Goal: Use online tool/utility: Utilize a website feature to perform a specific function

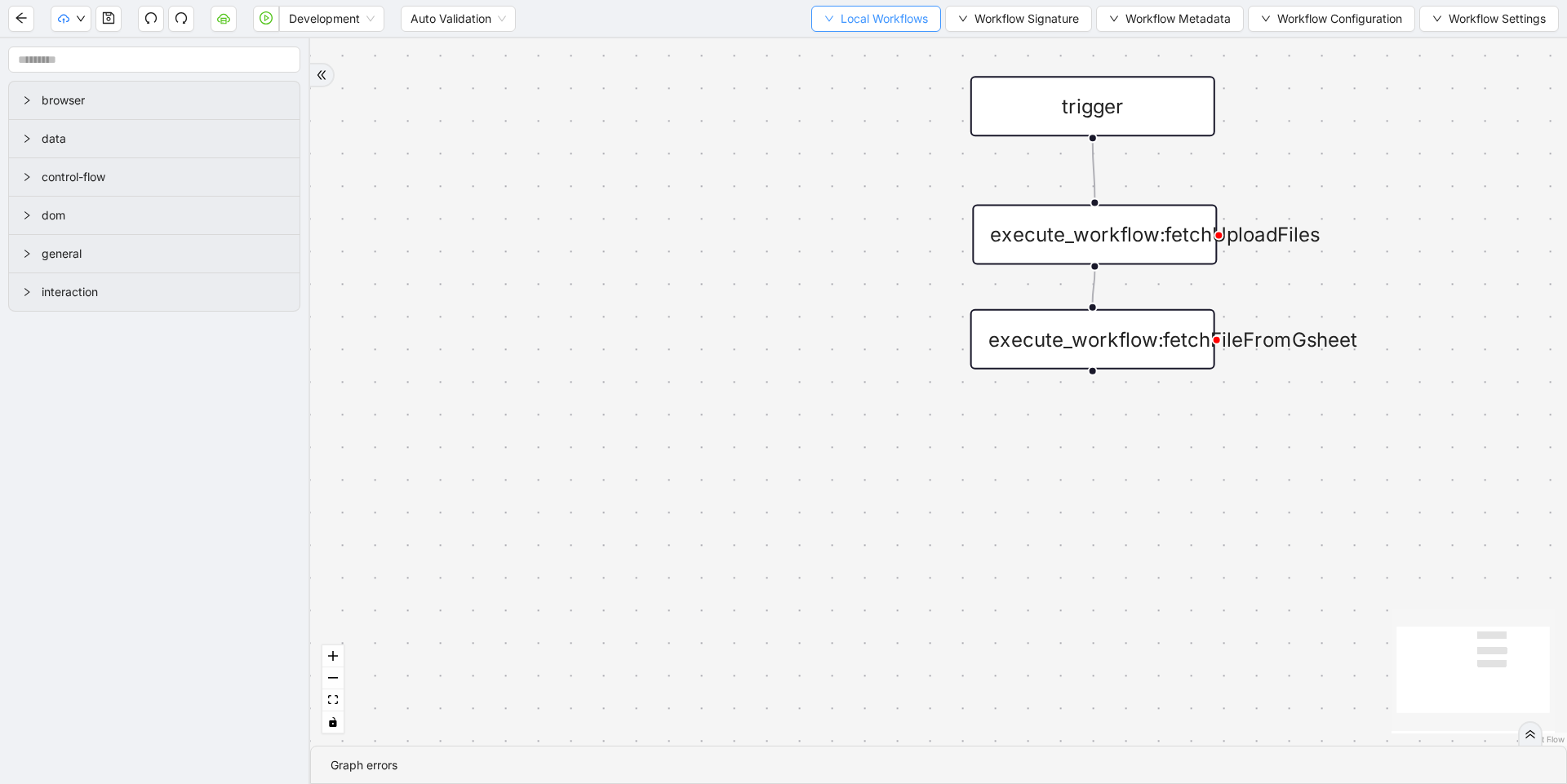
click at [875, 14] on span "Local Workflows" at bounding box center [884, 18] width 87 height 18
click at [865, 41] on li "Select" at bounding box center [868, 50] width 125 height 26
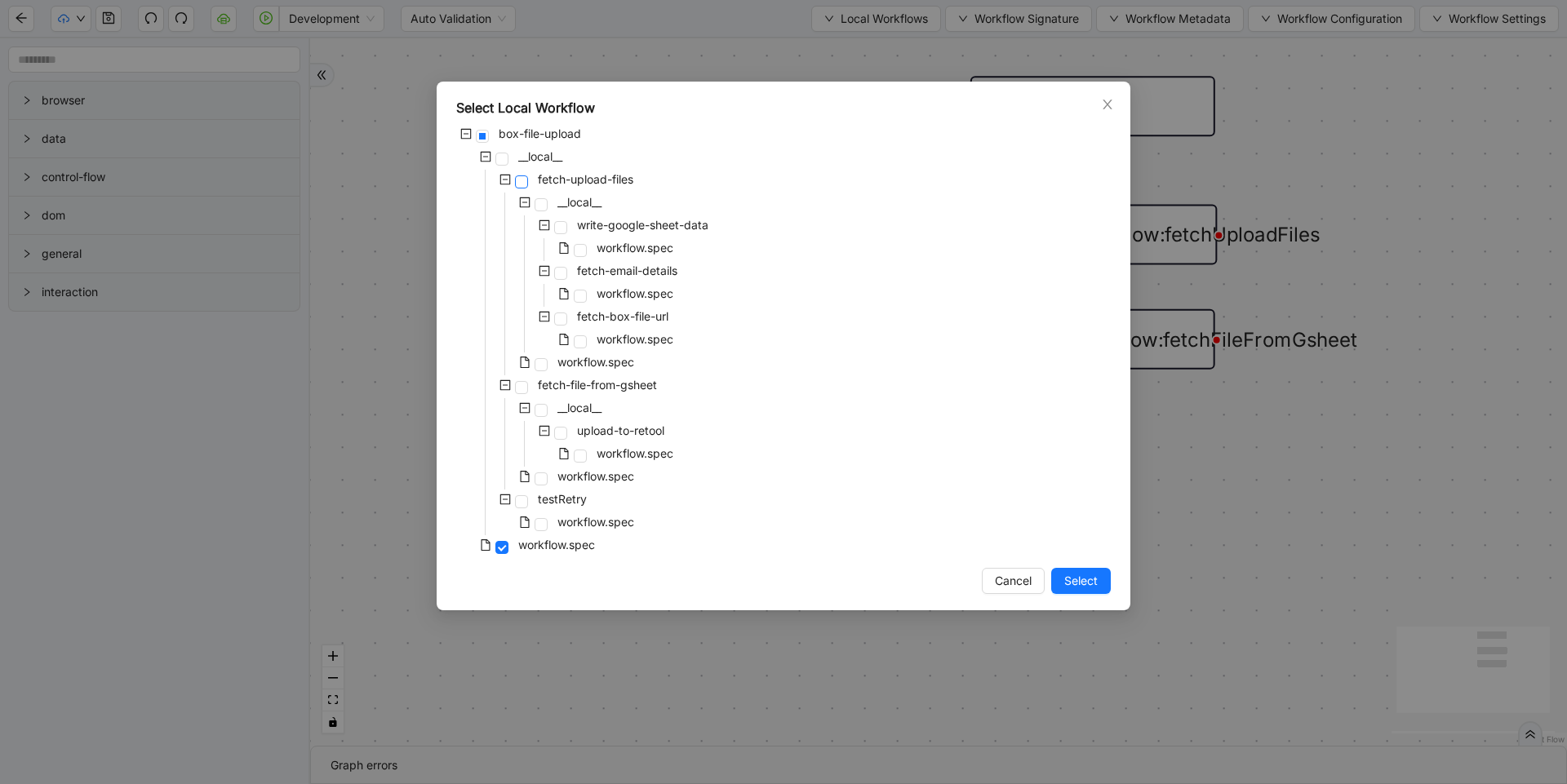
click at [522, 182] on span at bounding box center [521, 182] width 13 height 13
click at [1082, 567] on div "Select Local Workflow box-file-upload __local__ fetch-upload-files __local__ wr…" at bounding box center [784, 346] width 694 height 529
click at [1084, 578] on span "Select" at bounding box center [1081, 580] width 33 height 18
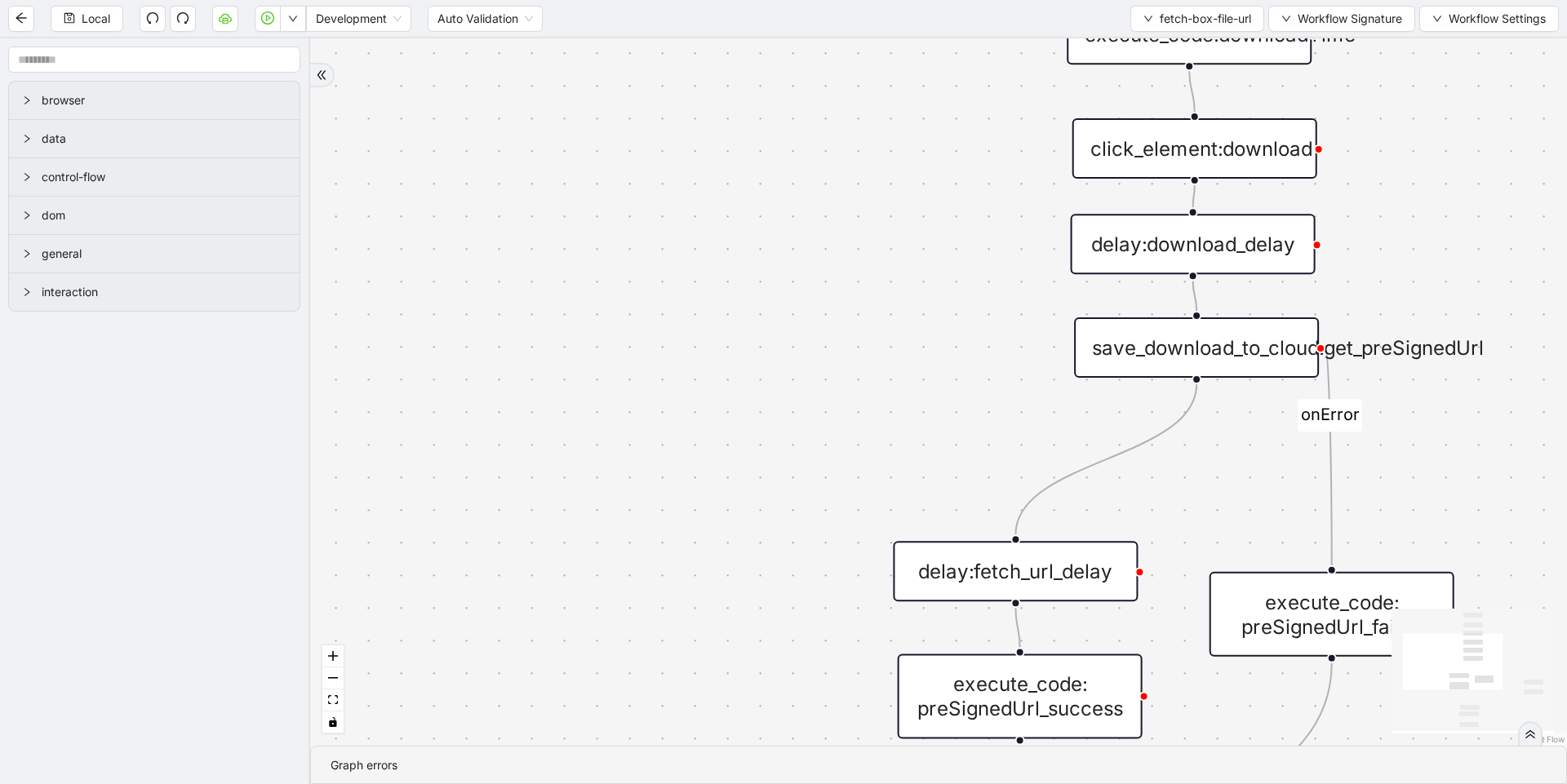
drag, startPoint x: 1173, startPoint y: 421, endPoint x: 475, endPoint y: 389, distance: 698.7
click at [478, 387] on div "onError trigger click_element:download execute_code:downloadTime new_tab:box se…" at bounding box center [938, 392] width 1256 height 707
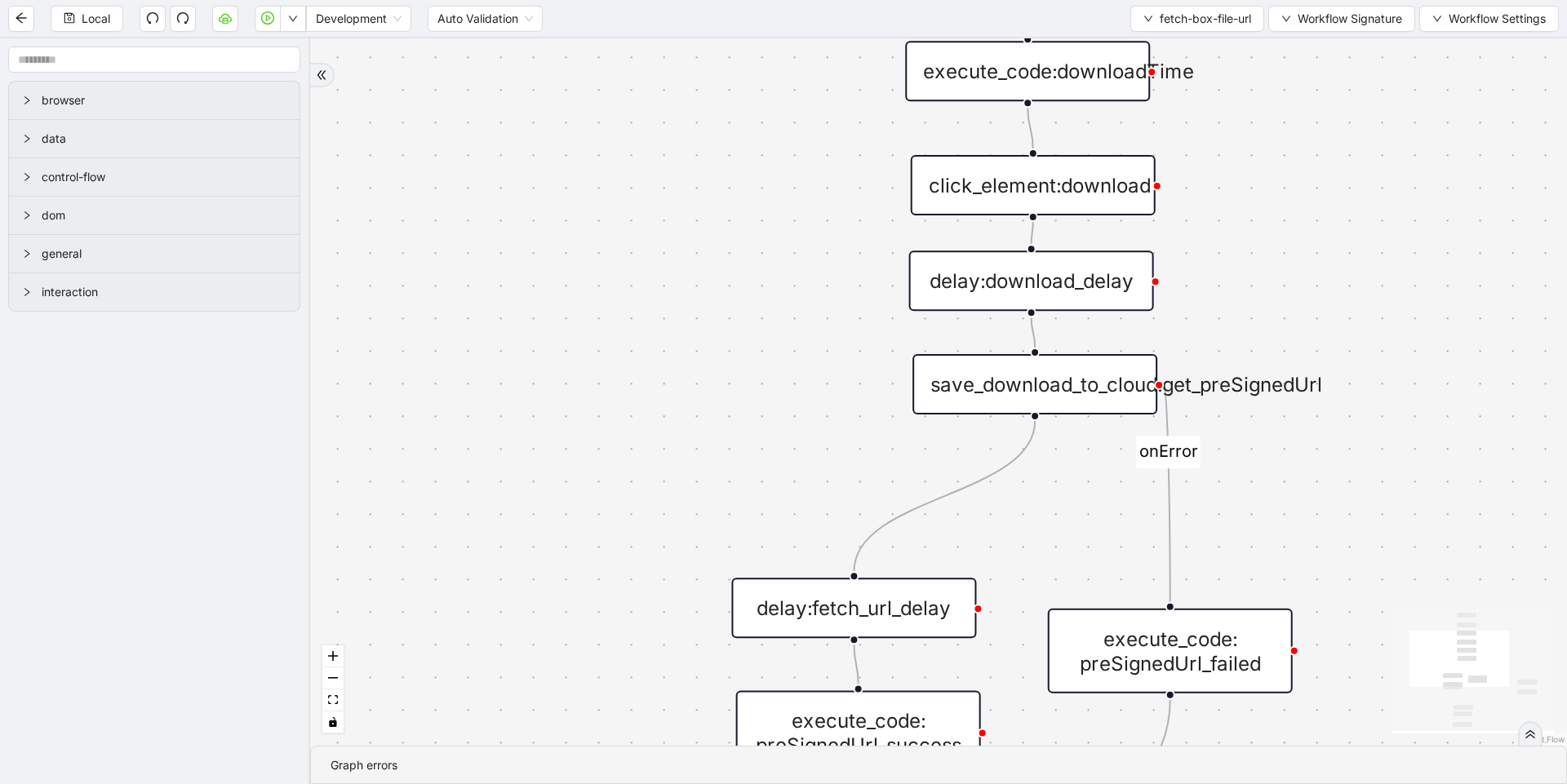
drag, startPoint x: 772, startPoint y: 361, endPoint x: 614, endPoint y: 397, distance: 162.0
click at [614, 397] on div "onError trigger click_element:download execute_code:downloadTime new_tab:box se…" at bounding box center [938, 392] width 1256 height 707
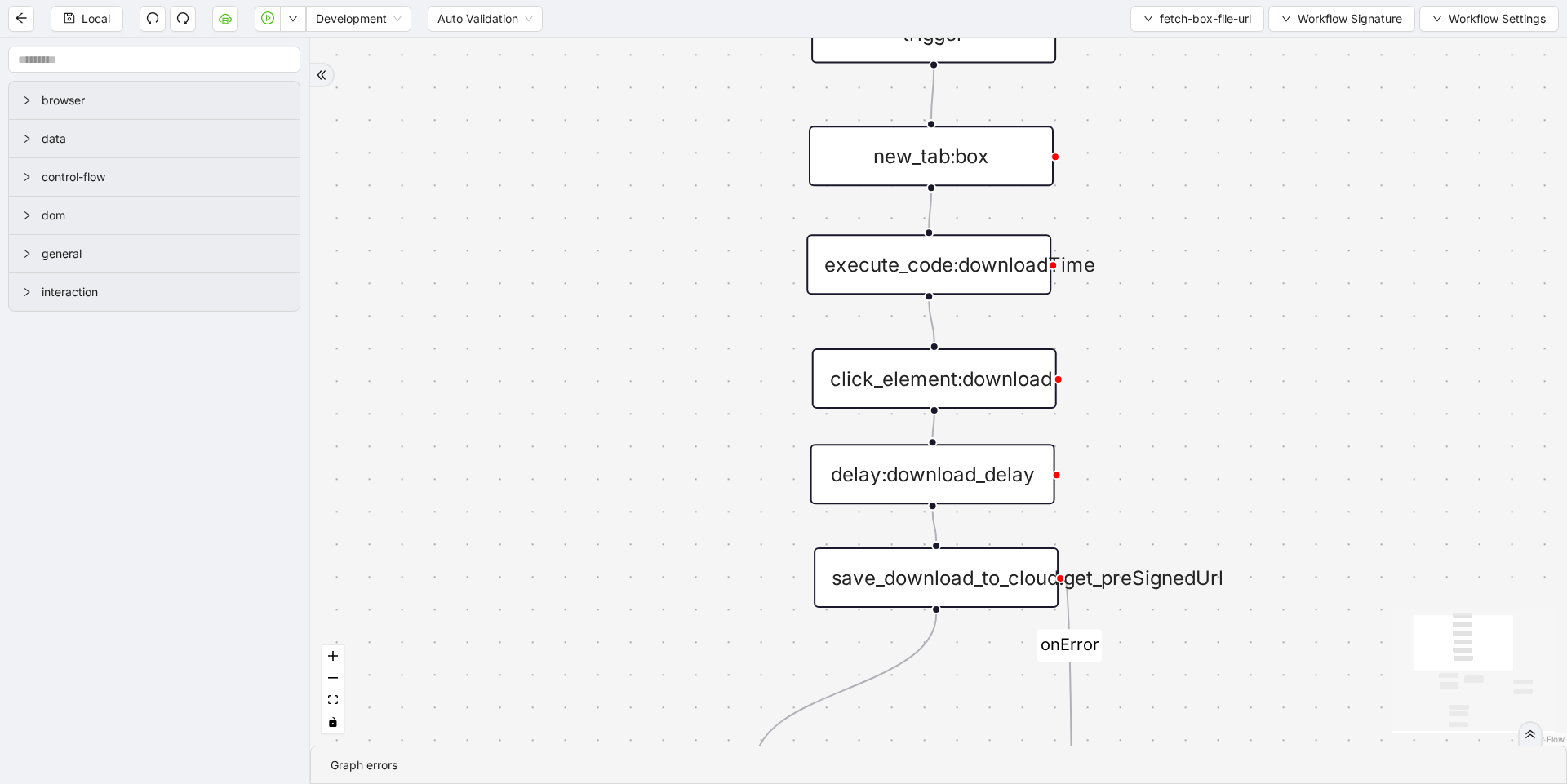
drag, startPoint x: 1318, startPoint y: 263, endPoint x: 1205, endPoint y: 463, distance: 229.7
click at [1205, 463] on div "onError trigger click_element:download execute_code:downloadTime new_tab:box se…" at bounding box center [938, 392] width 1256 height 707
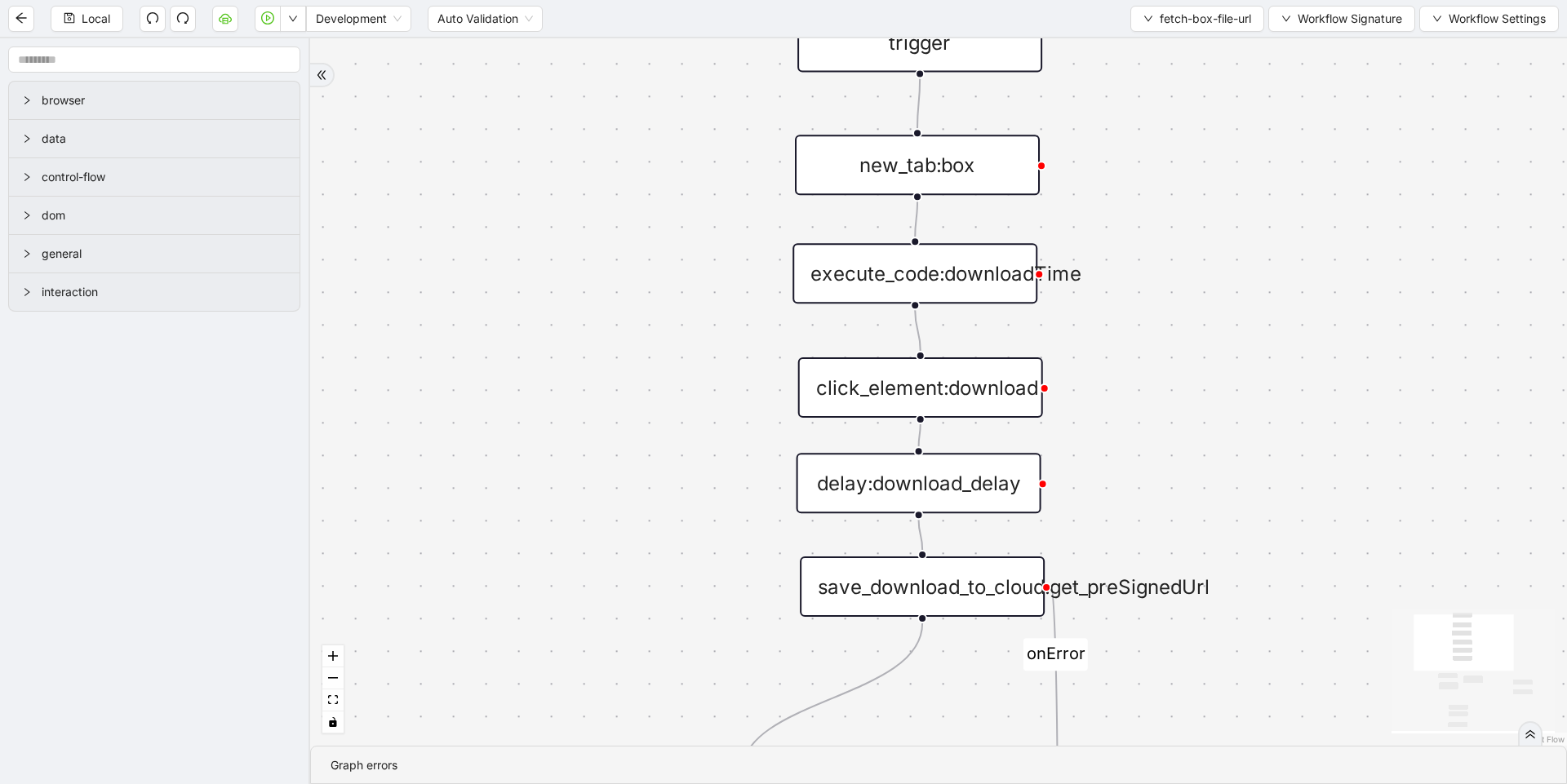
drag, startPoint x: 1200, startPoint y: 319, endPoint x: 1189, endPoint y: 490, distance: 171.4
click at [1189, 487] on div "onError trigger click_element:download execute_code:downloadTime new_tab:box se…" at bounding box center [938, 392] width 1256 height 707
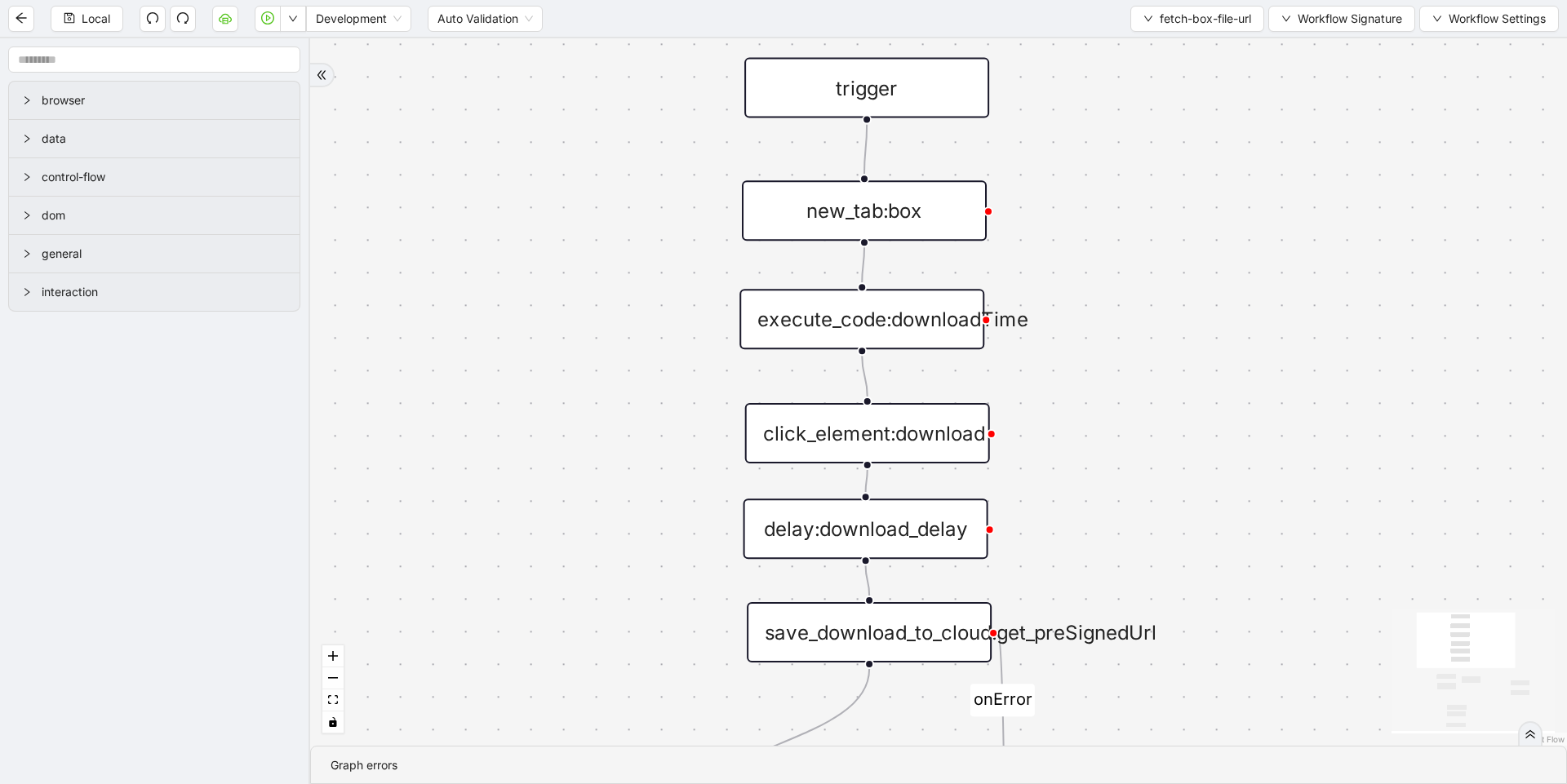
drag, startPoint x: 1189, startPoint y: 494, endPoint x: 1147, endPoint y: 374, distance: 127.1
click at [1147, 374] on div "onError trigger click_element:download execute_code:downloadTime new_tab:box se…" at bounding box center [938, 392] width 1256 height 707
click at [930, 220] on div "new_tab:box" at bounding box center [864, 210] width 245 height 61
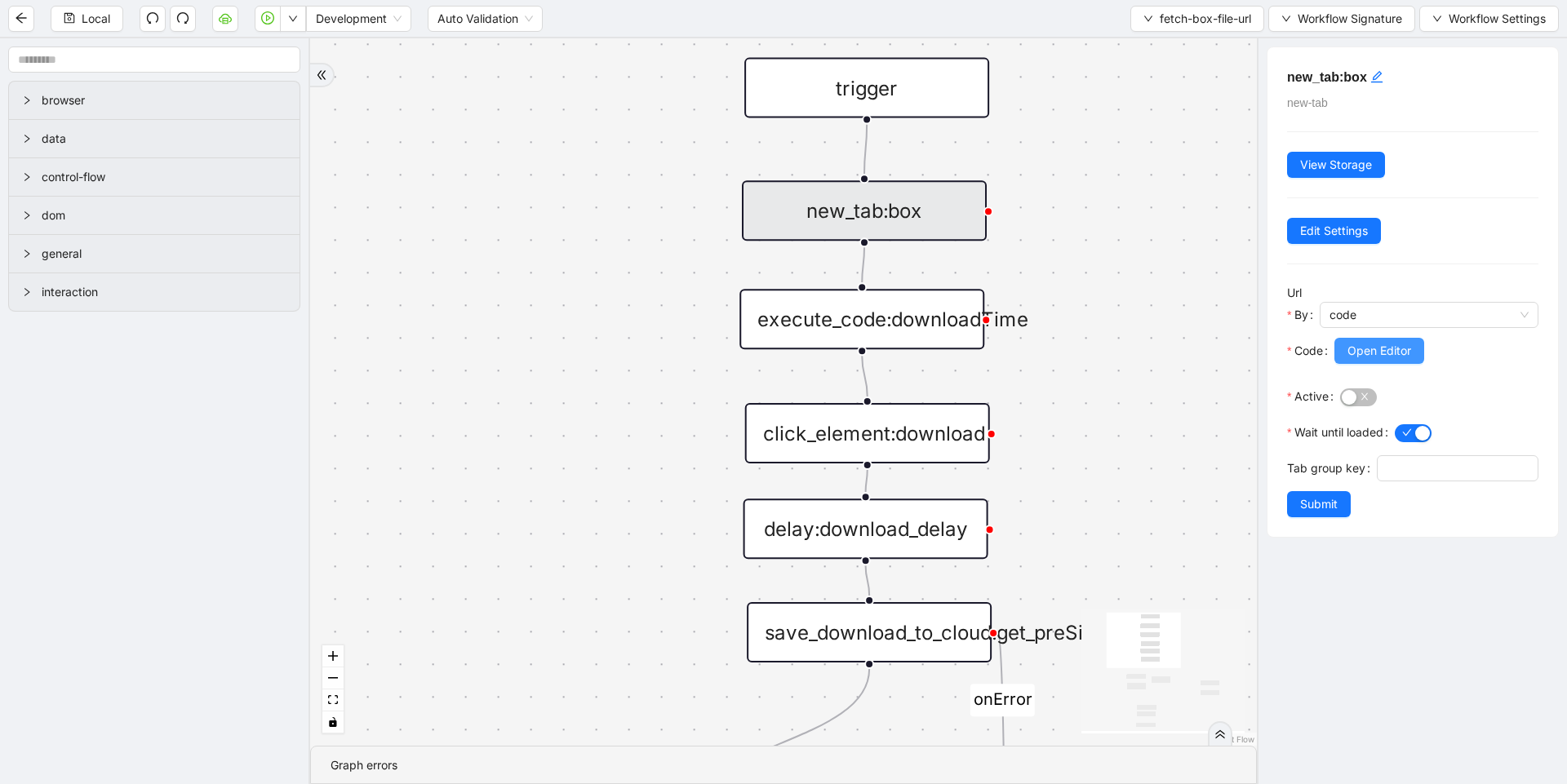
click at [1395, 356] on span "Open Editor" at bounding box center [1379, 351] width 64 height 18
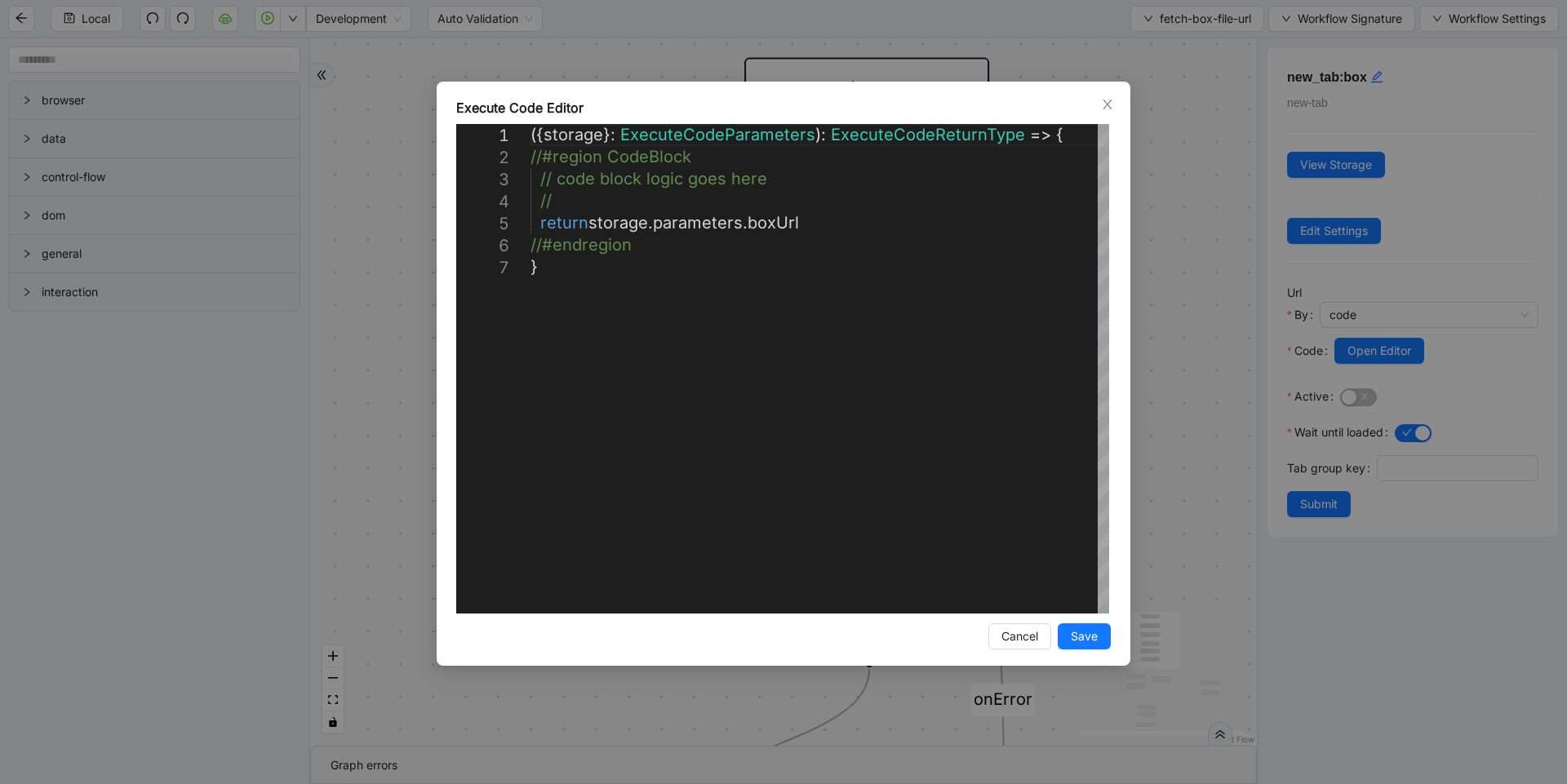
click at [1204, 363] on div "**********" at bounding box center [784, 392] width 1567 height 784
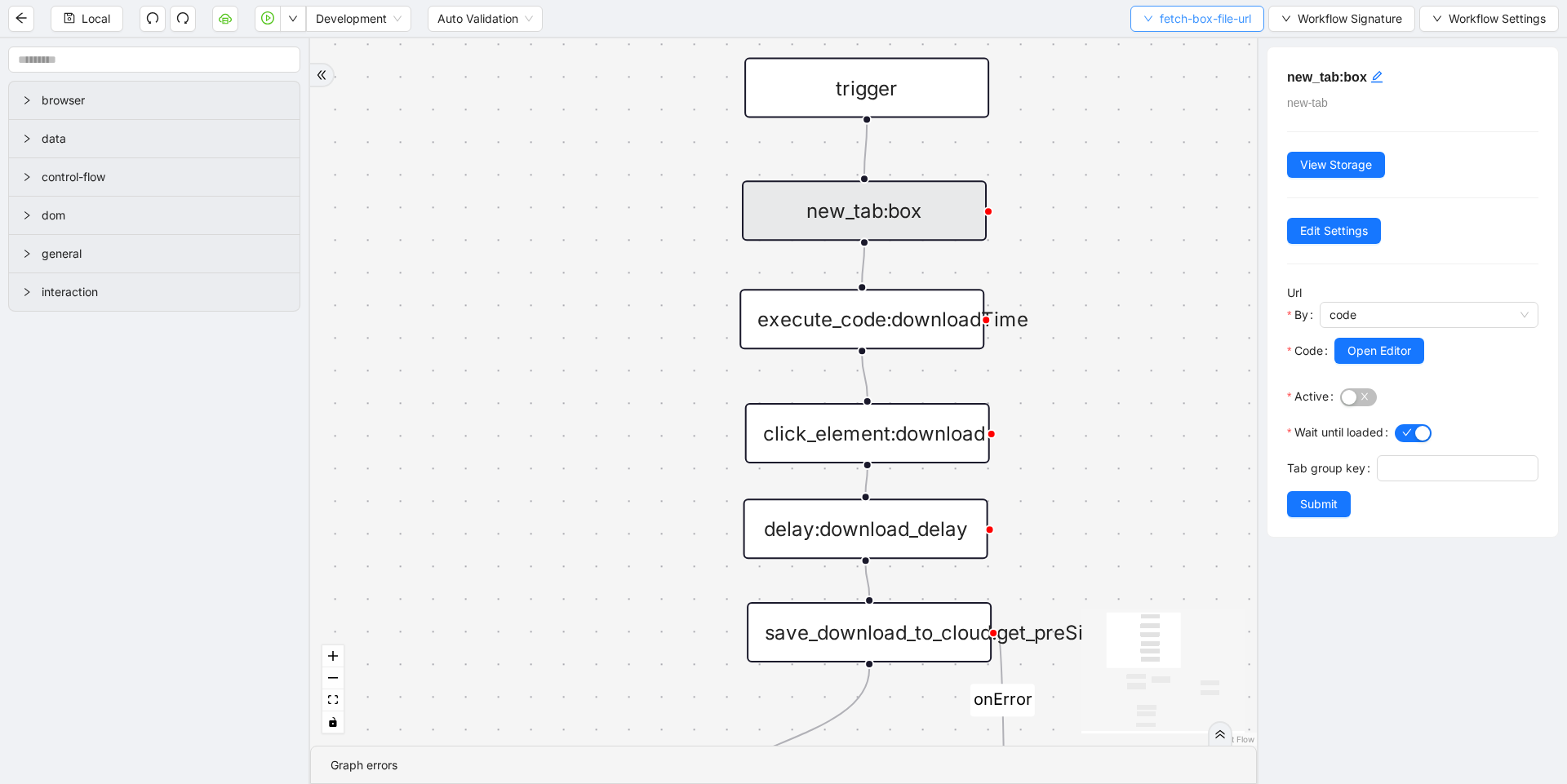
click at [1187, 21] on span "fetch-box-file-url" at bounding box center [1205, 18] width 91 height 18
click at [1180, 47] on span "Select" at bounding box center [1193, 50] width 109 height 18
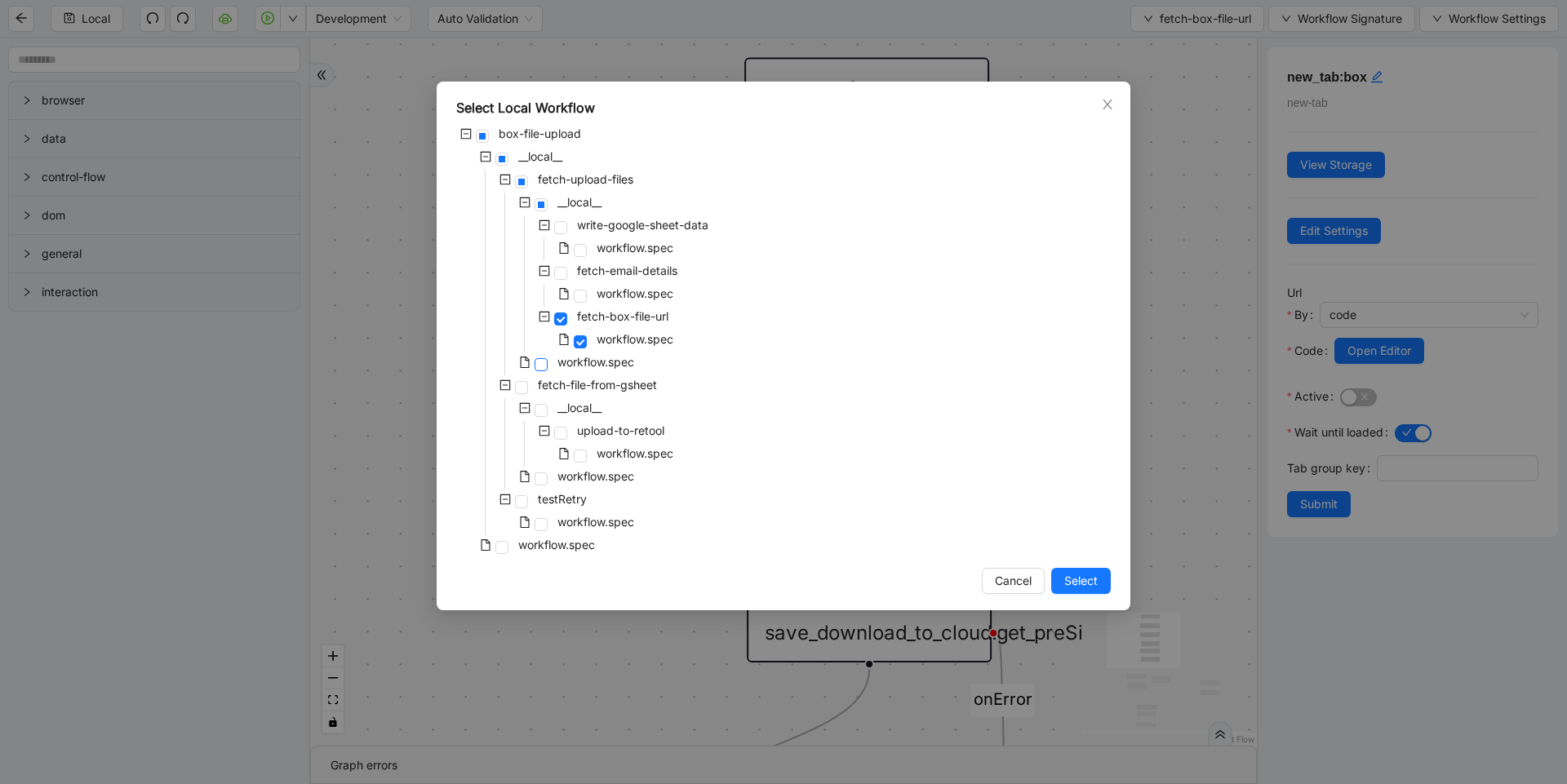
click at [537, 368] on span at bounding box center [540, 364] width 13 height 13
click at [1069, 584] on span "Select" at bounding box center [1081, 580] width 33 height 18
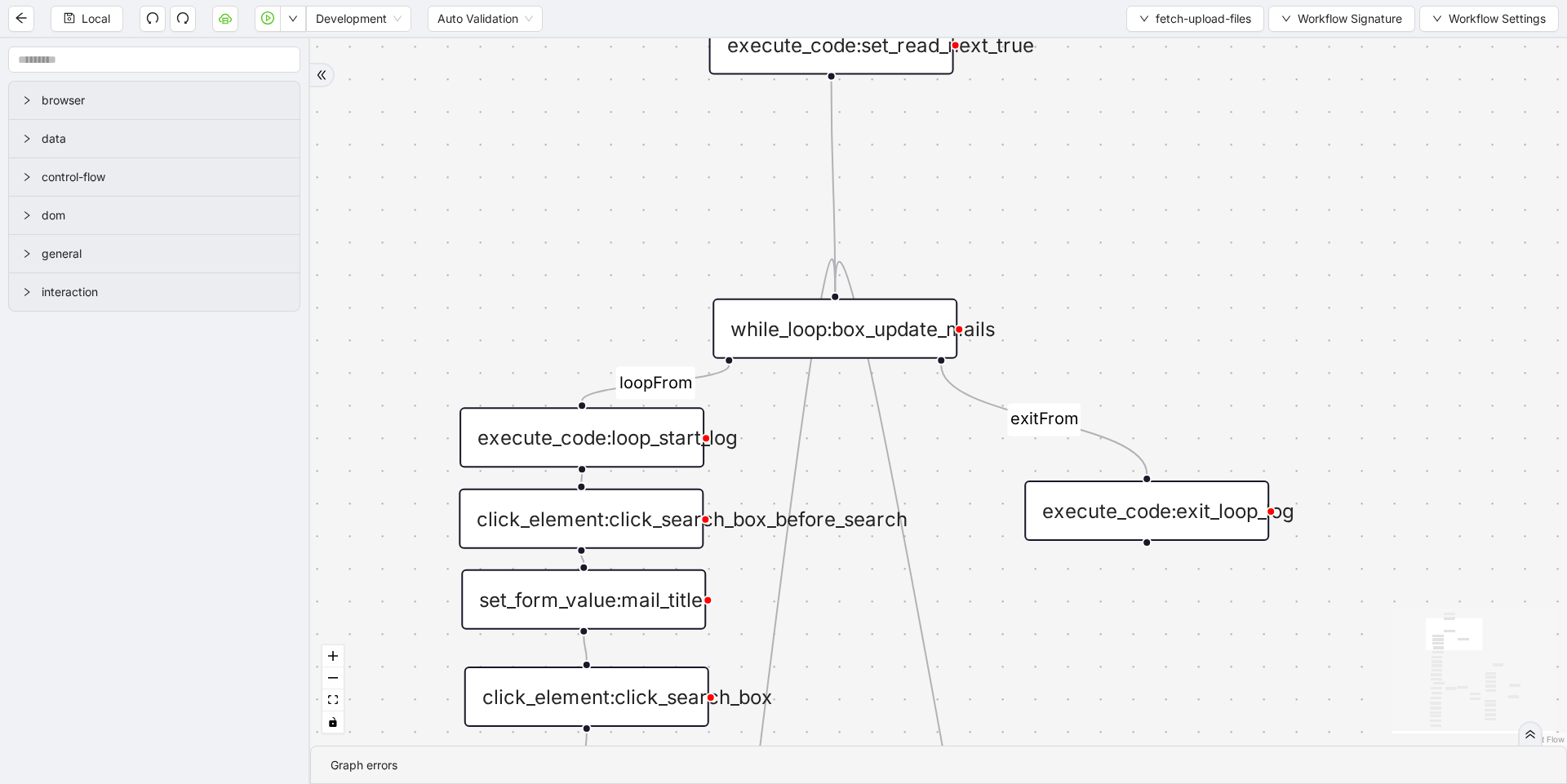
drag, startPoint x: 1086, startPoint y: 444, endPoint x: 1064, endPoint y: 266, distance: 179.4
click at [1064, 266] on div "loopFrom exitFrom loopFrom exitFrom ddFound fallback onError onError onError on…" at bounding box center [938, 392] width 1256 height 707
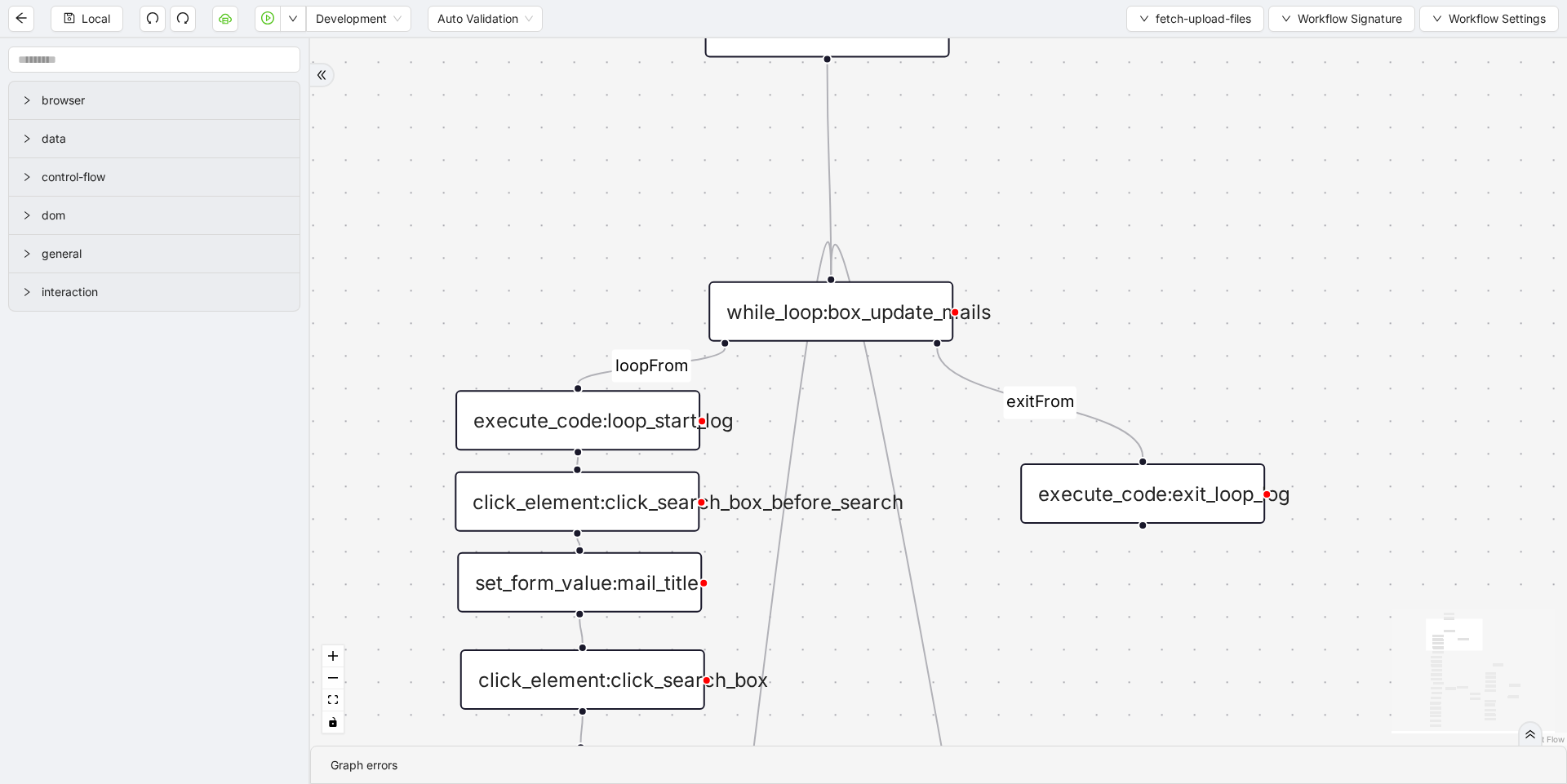
click at [860, 303] on div "while_loop:box_update_mails" at bounding box center [830, 311] width 245 height 61
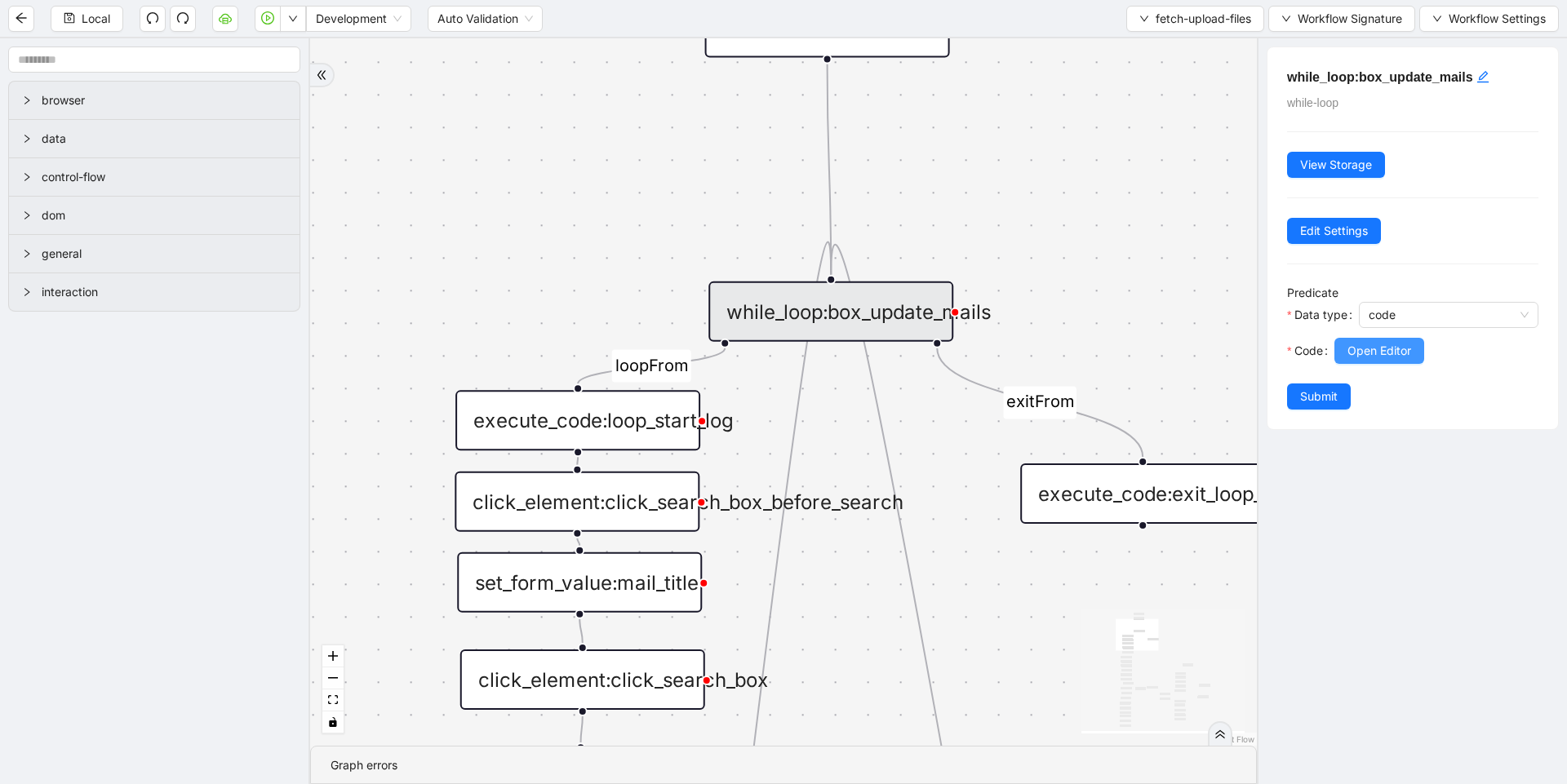
click at [1374, 354] on span "Open Editor" at bounding box center [1379, 351] width 64 height 18
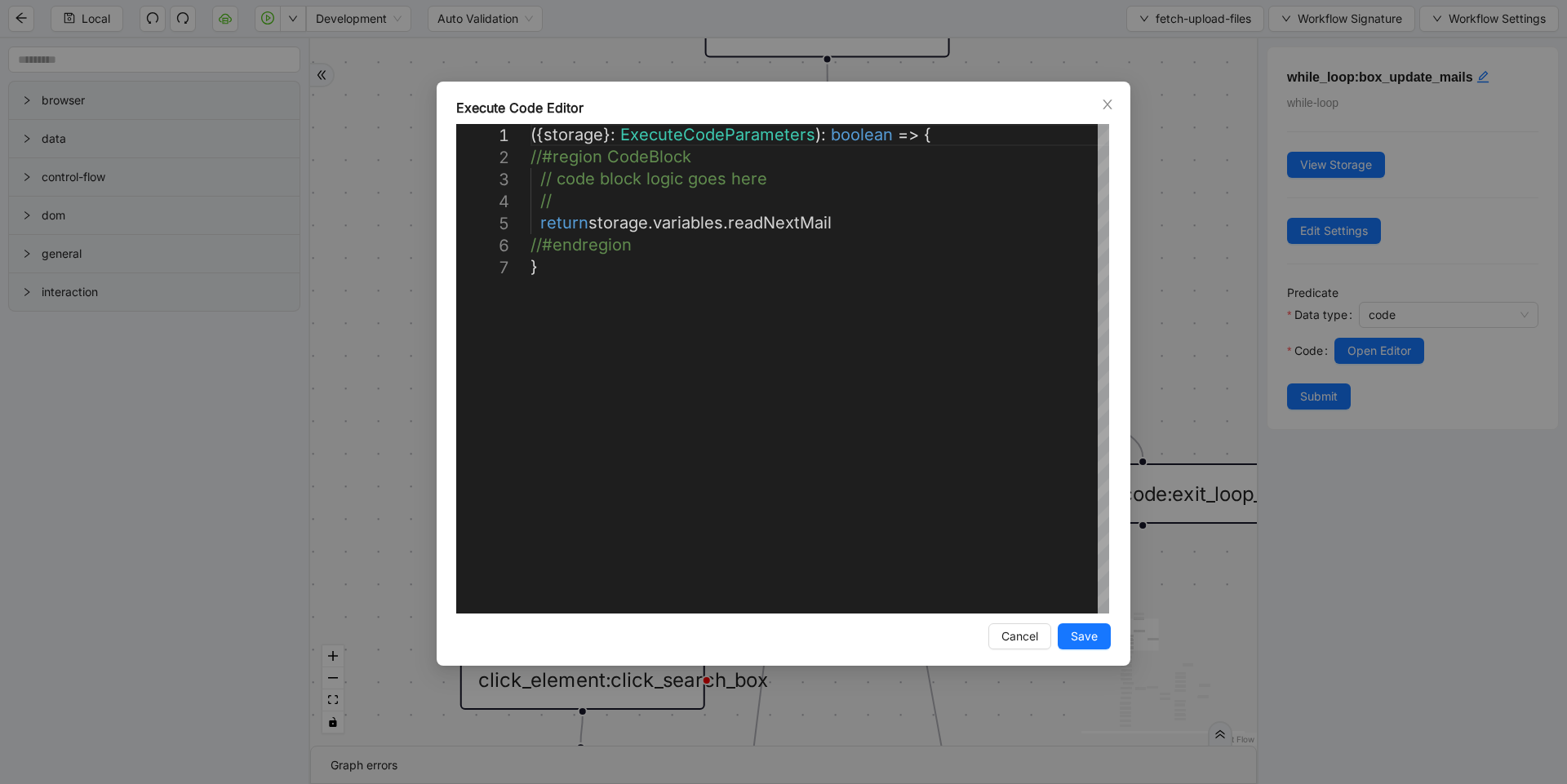
click at [1206, 307] on div "**********" at bounding box center [784, 392] width 1567 height 784
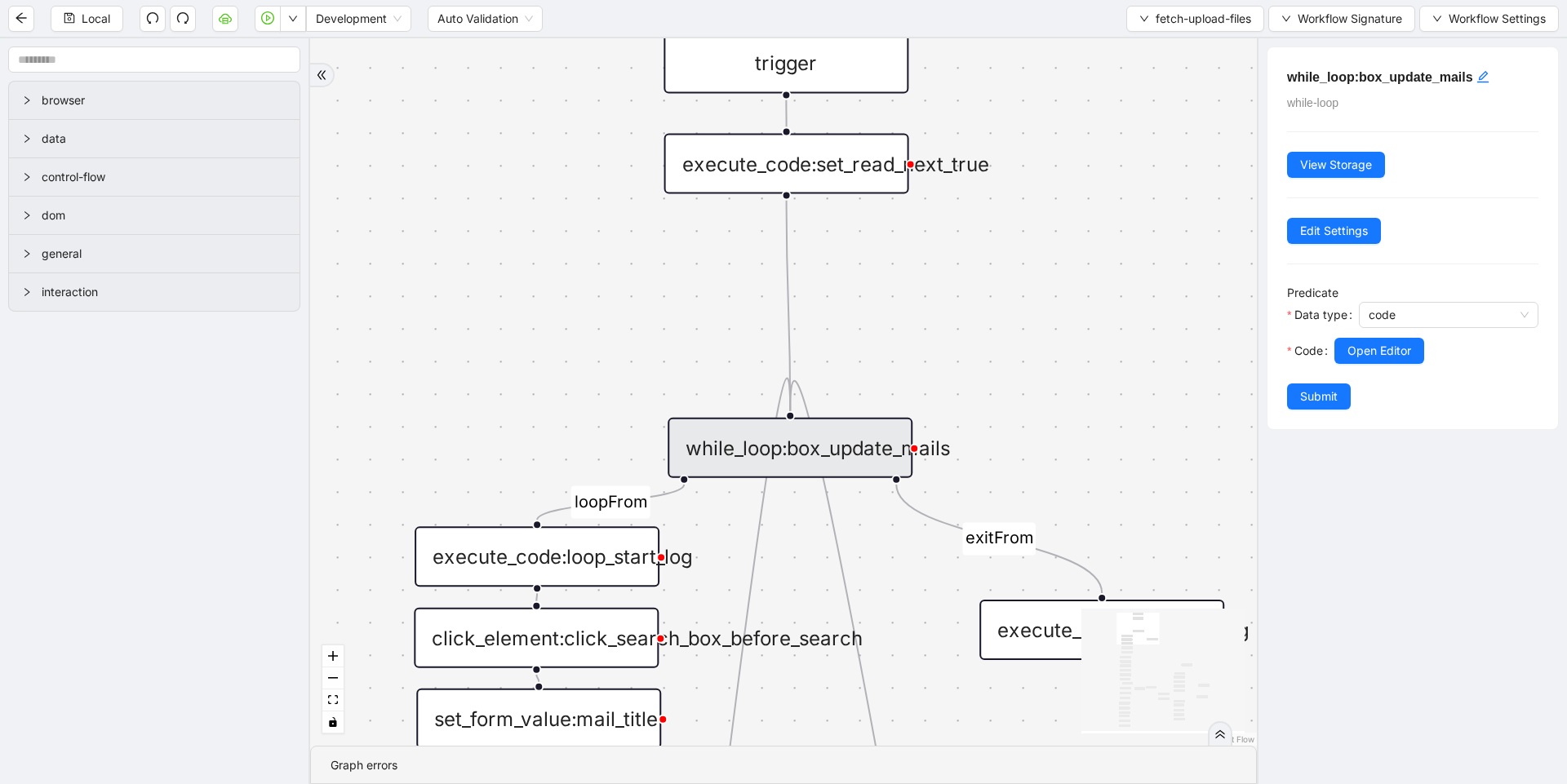
drag, startPoint x: 1120, startPoint y: 258, endPoint x: 1076, endPoint y: 417, distance: 165.0
click at [1076, 417] on div "loopFrom exitFrom loopFrom exitFrom ddFound fallback onError onError onError on…" at bounding box center [783, 392] width 947 height 707
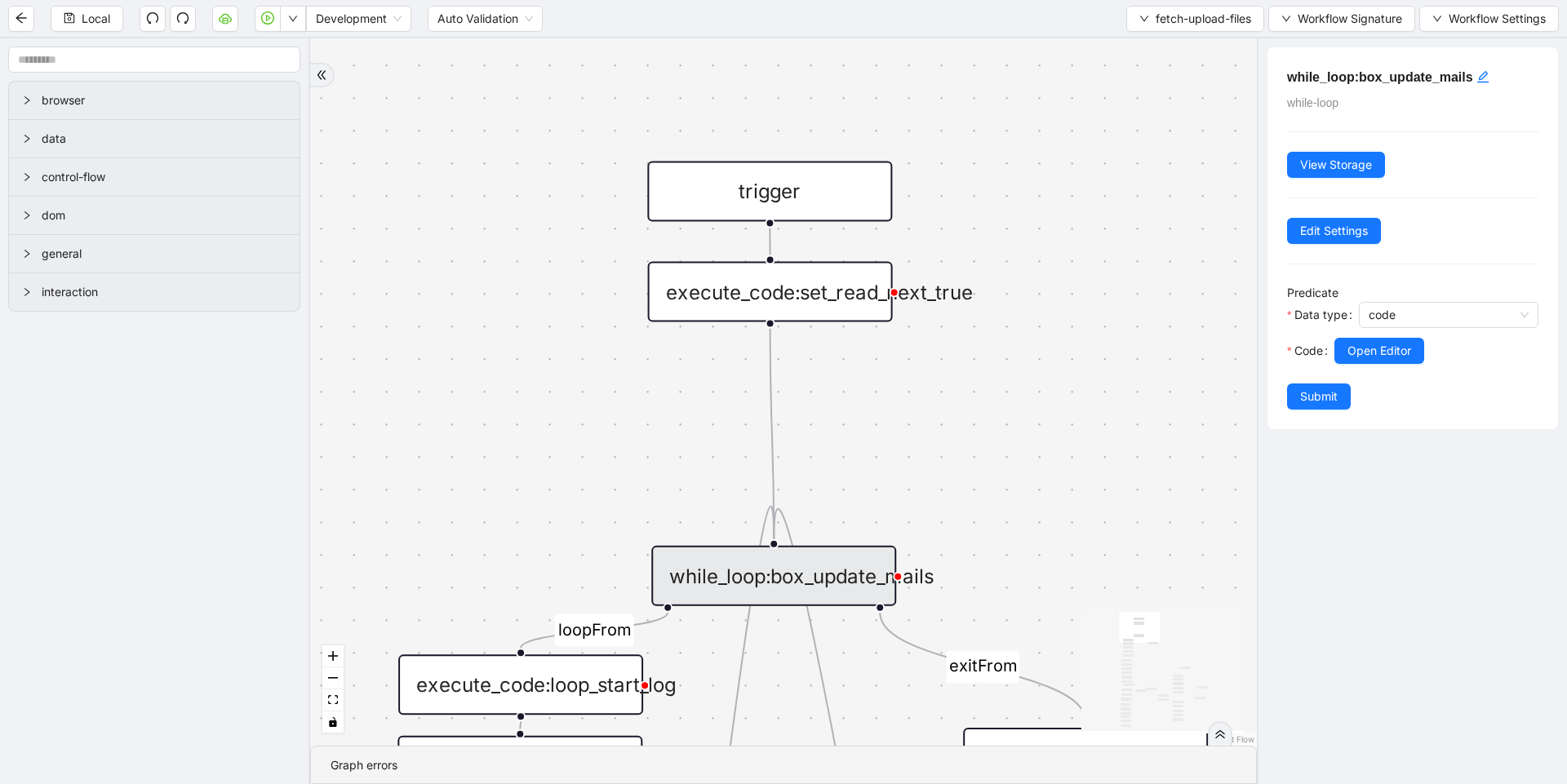
drag, startPoint x: 1077, startPoint y: 272, endPoint x: 1063, endPoint y: 398, distance: 126.8
click at [1063, 395] on div "loopFrom exitFrom loopFrom exitFrom ddFound fallback onError onError onError on…" at bounding box center [783, 392] width 947 height 707
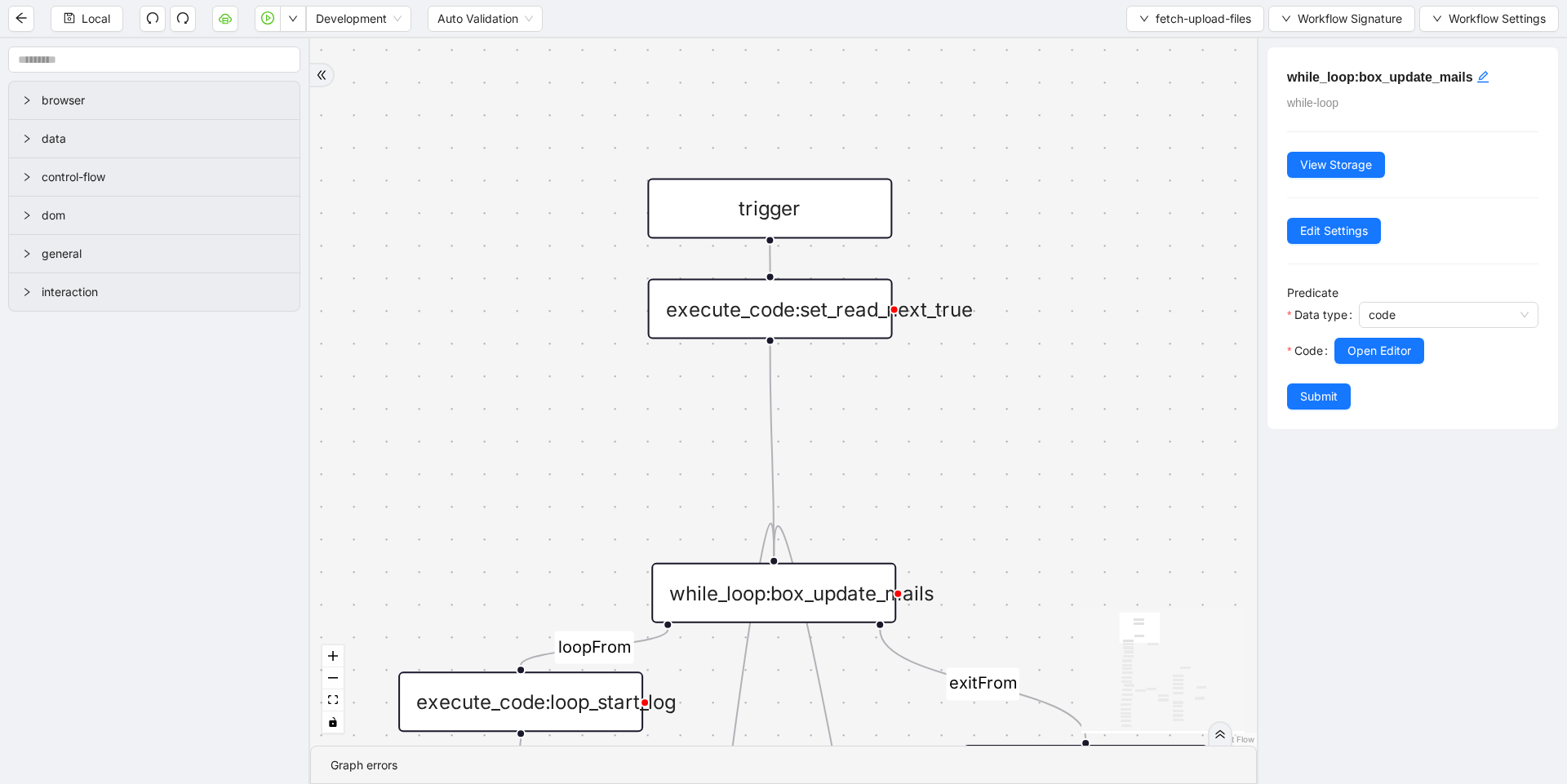
click at [809, 319] on div "execute_code:set_read_next_true" at bounding box center [770, 309] width 245 height 61
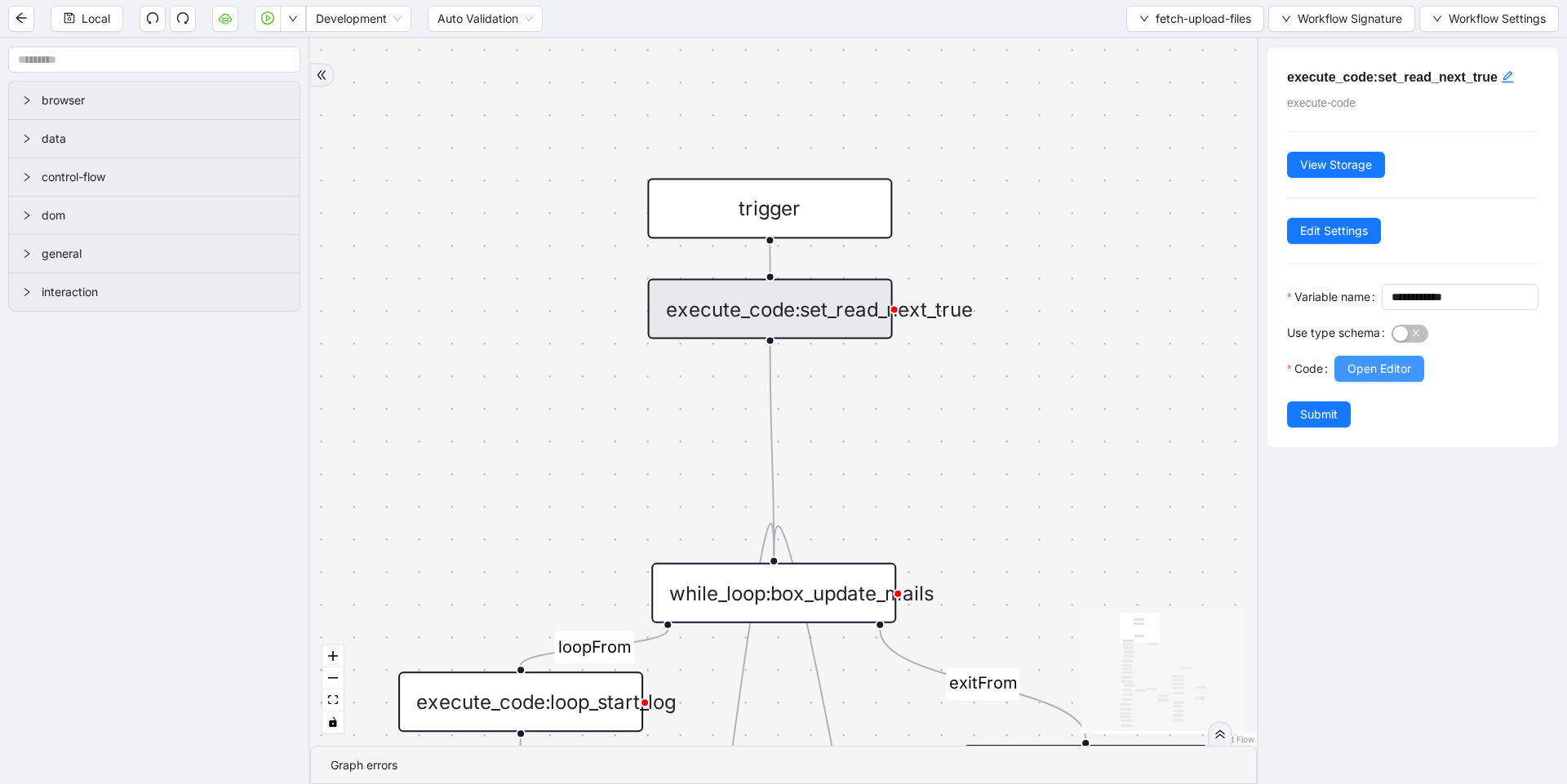
click at [1368, 378] on span "Open Editor" at bounding box center [1379, 369] width 64 height 18
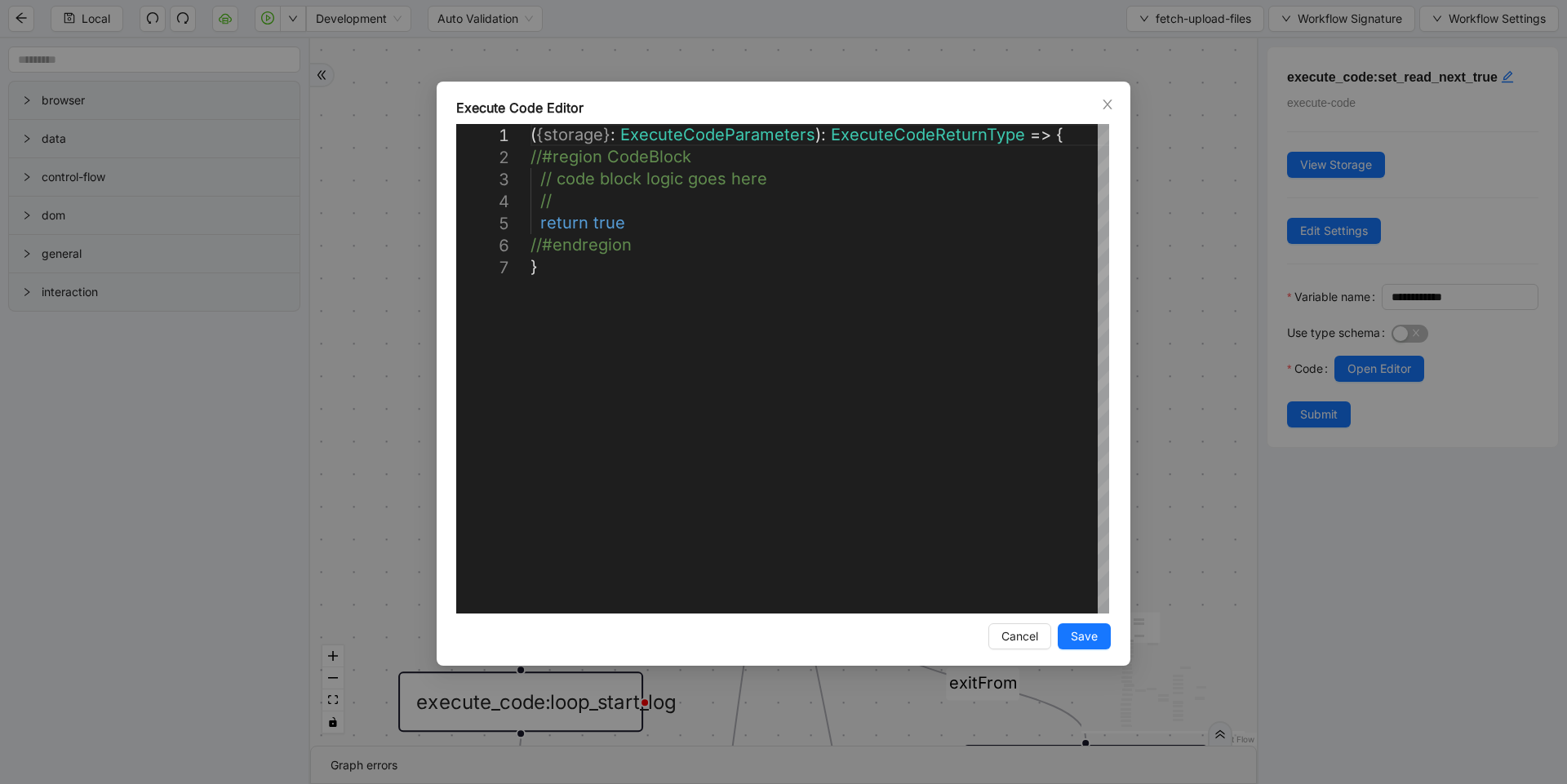
click at [1206, 384] on div "**********" at bounding box center [784, 392] width 1567 height 784
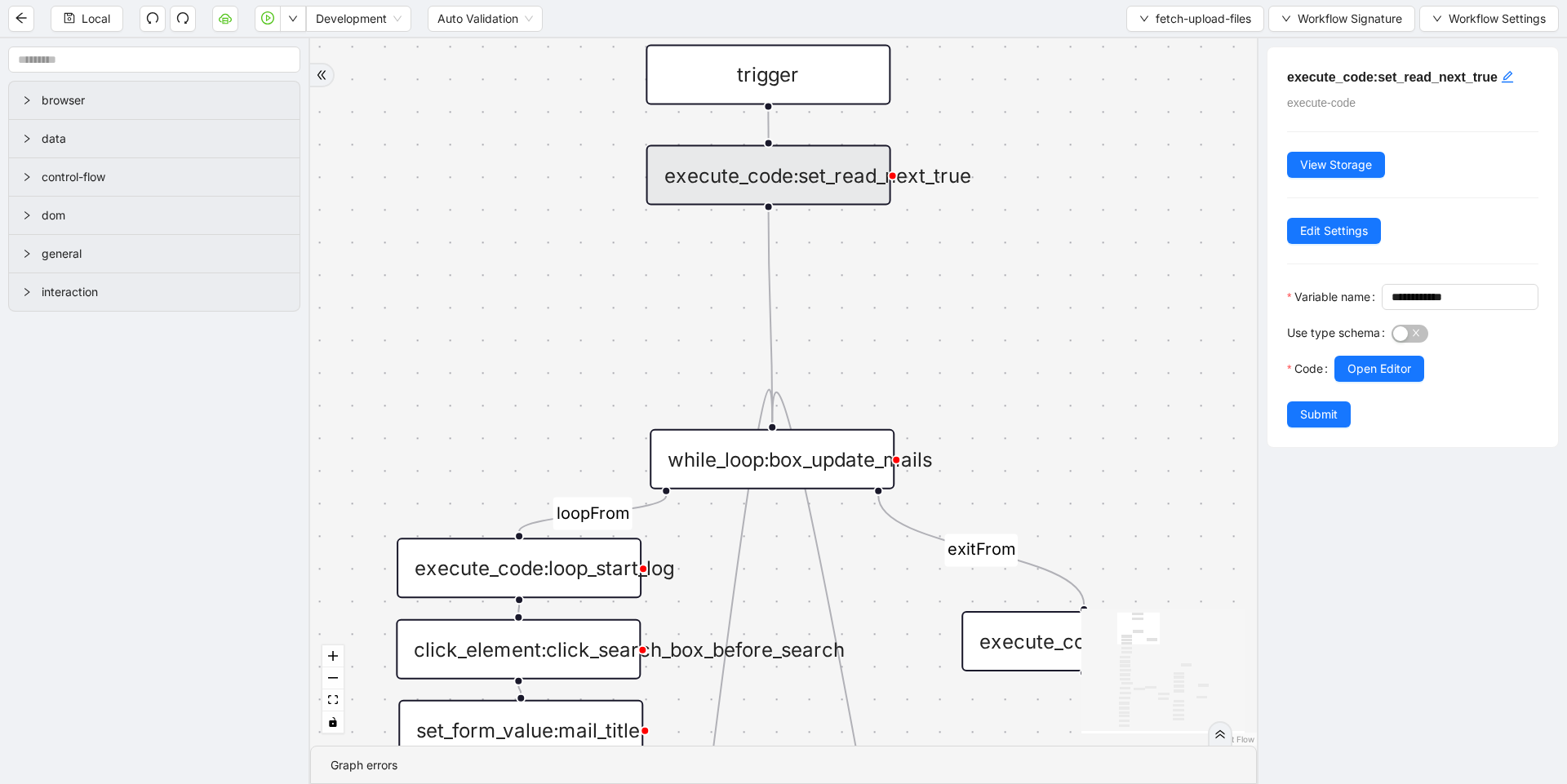
drag, startPoint x: 1104, startPoint y: 446, endPoint x: 1095, endPoint y: 268, distance: 178.2
click at [1095, 268] on div "loopFrom exitFrom loopFrom exitFrom ddFound fallback onError onError onError on…" at bounding box center [783, 392] width 947 height 707
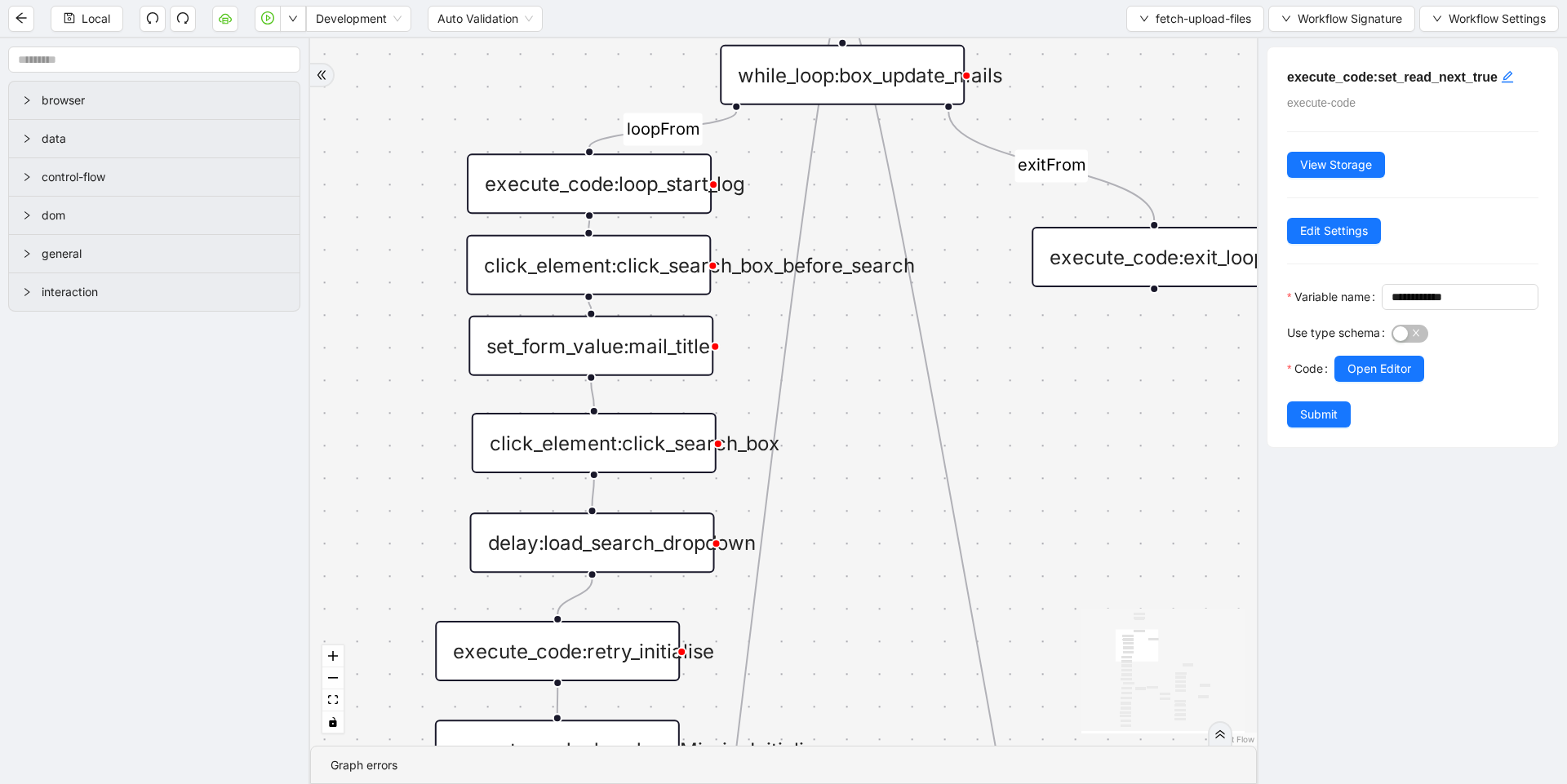
drag, startPoint x: 764, startPoint y: 693, endPoint x: 841, endPoint y: 353, distance: 348.6
click at [841, 353] on div "loopFrom exitFrom loopFrom exitFrom ddFound fallback onError onError onError on…" at bounding box center [783, 392] width 947 height 707
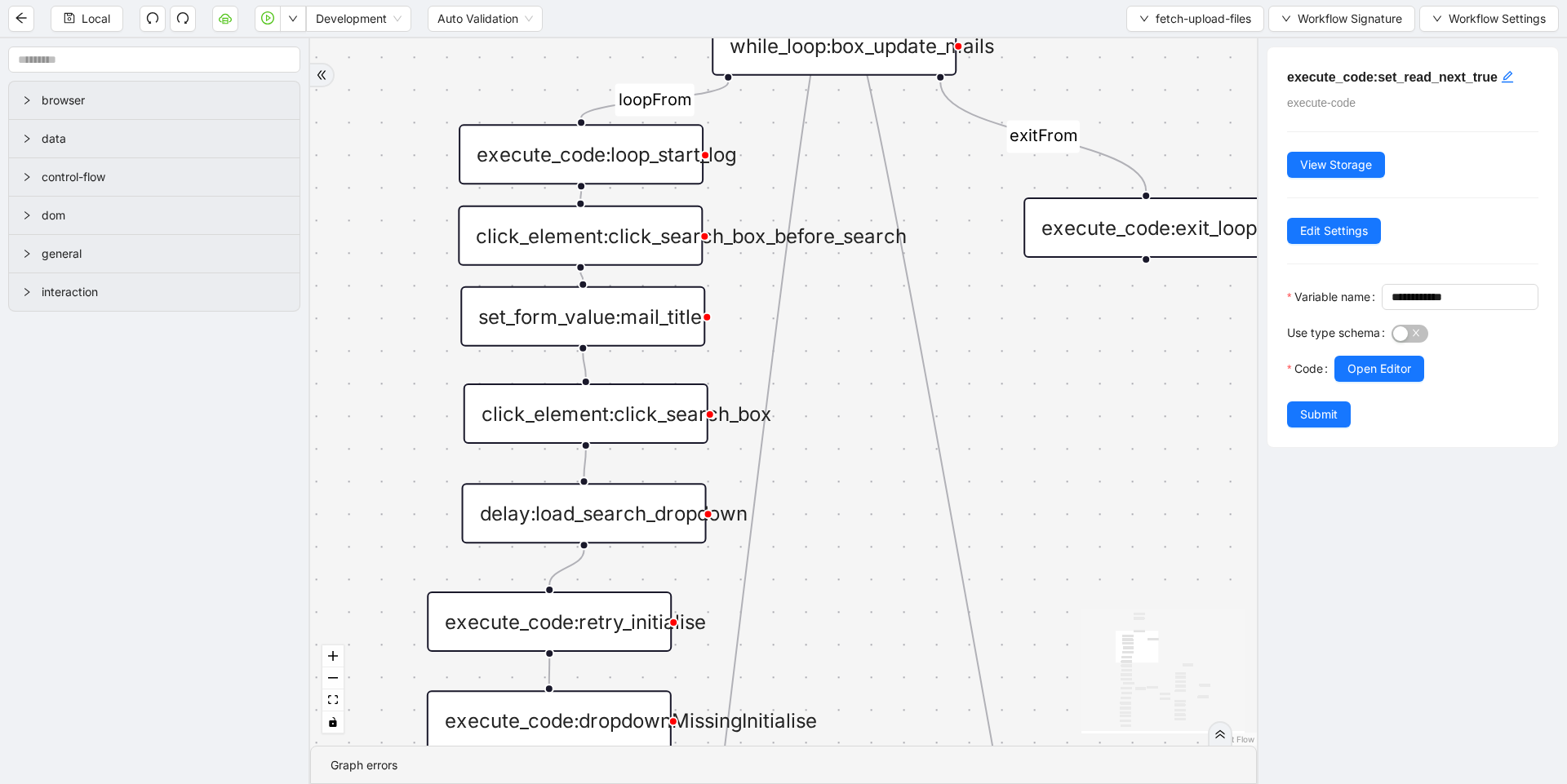
drag, startPoint x: 840, startPoint y: 431, endPoint x: 835, endPoint y: 352, distance: 79.2
click at [835, 352] on div "loopFrom exitFrom loopFrom exitFrom ddFound fallback onError onError onError on…" at bounding box center [783, 392] width 947 height 707
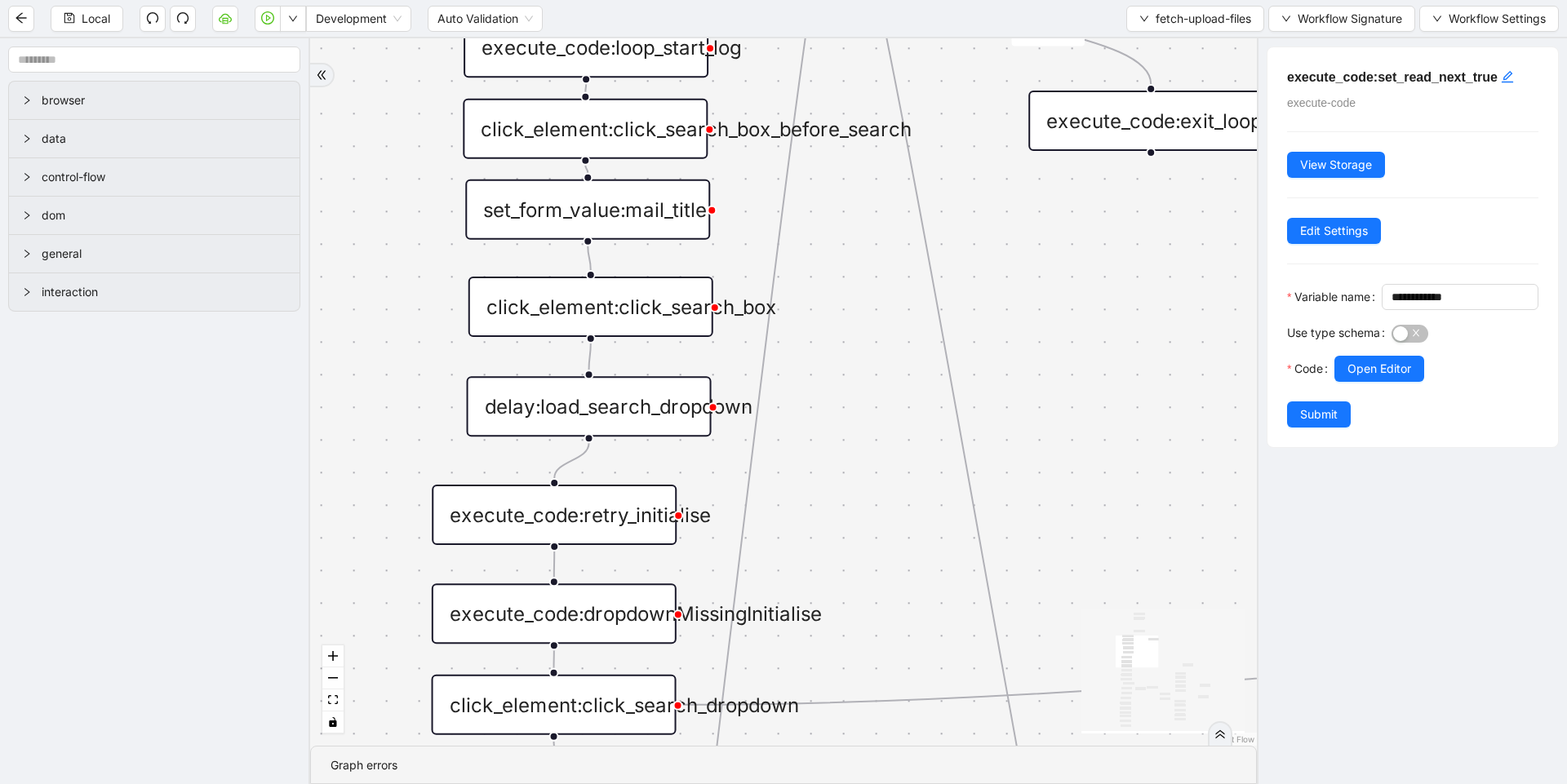
drag, startPoint x: 847, startPoint y: 462, endPoint x: 848, endPoint y: 404, distance: 58.0
click at [848, 404] on div "loopFrom exitFrom loopFrom exitFrom ddFound fallback onError onError onError on…" at bounding box center [783, 392] width 947 height 707
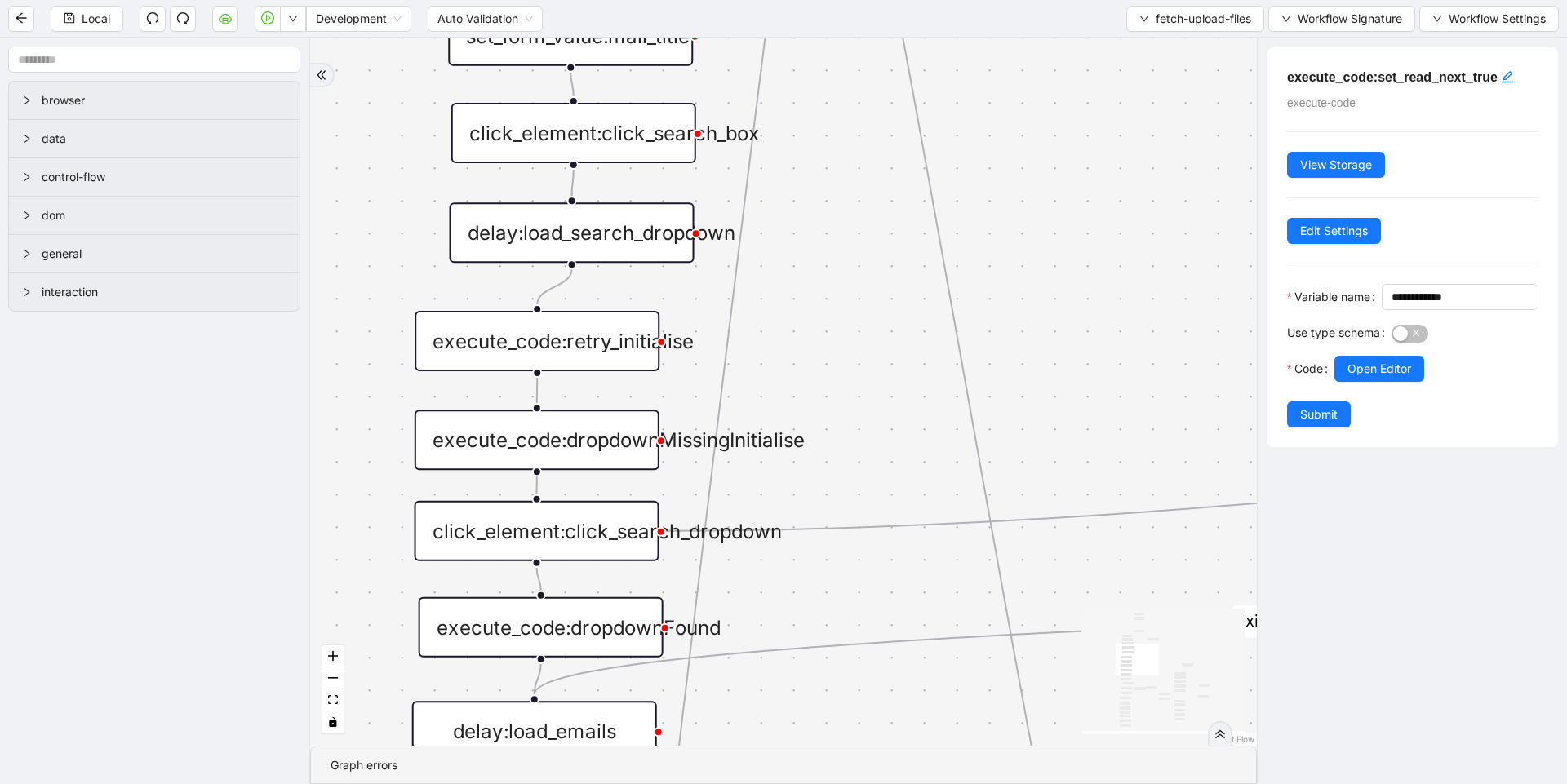
drag, startPoint x: 847, startPoint y: 411, endPoint x: 842, endPoint y: 189, distance: 222.1
click at [842, 194] on div "loopFrom exitFrom loopFrom exitFrom ddFound fallback onError onError onError on…" at bounding box center [783, 392] width 947 height 707
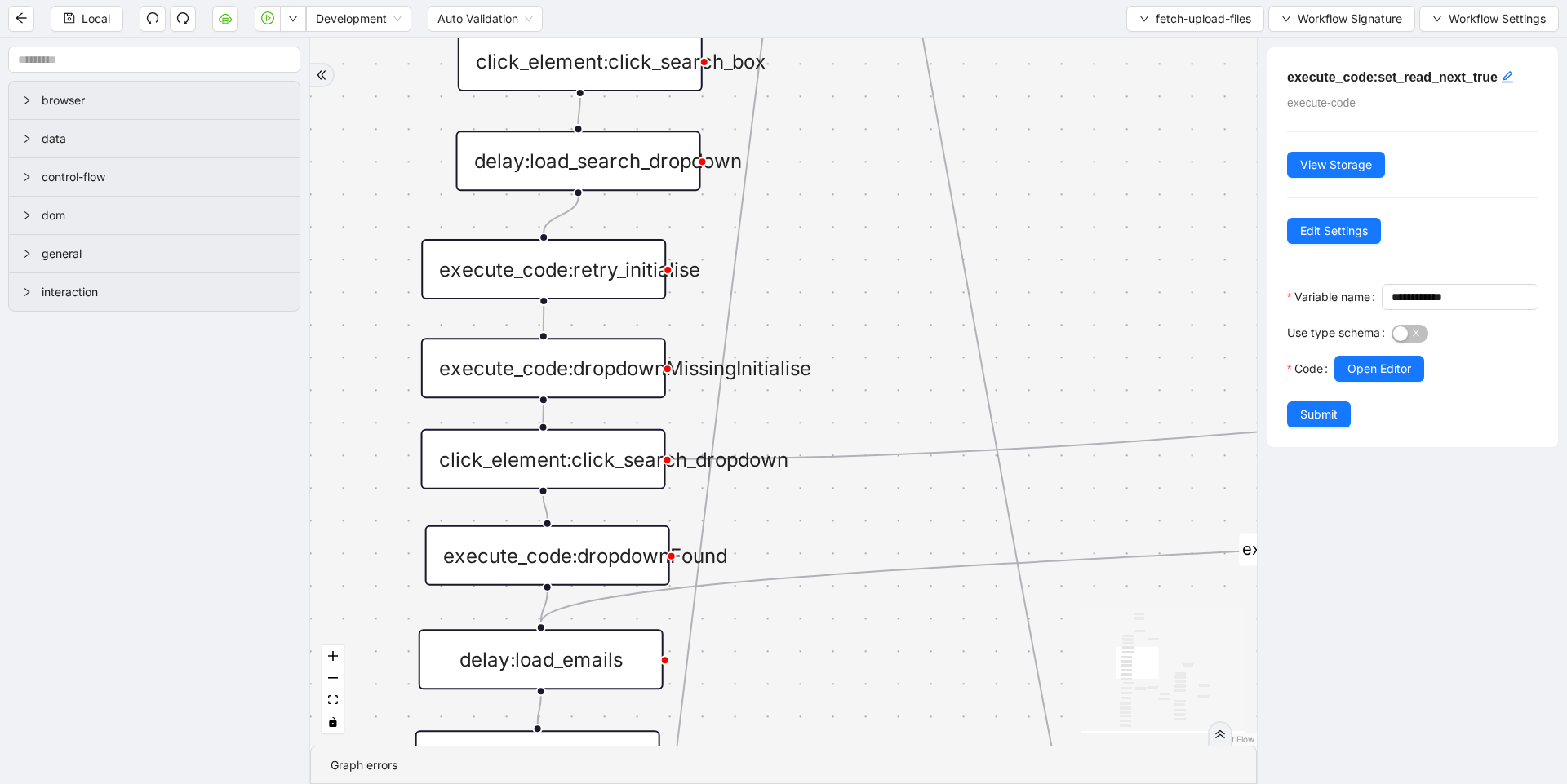
drag, startPoint x: 830, startPoint y: 277, endPoint x: 824, endPoint y: 246, distance: 31.6
click at [824, 246] on div "loopFrom exitFrom loopFrom exitFrom ddFound fallback onError onError onError on…" at bounding box center [783, 392] width 947 height 707
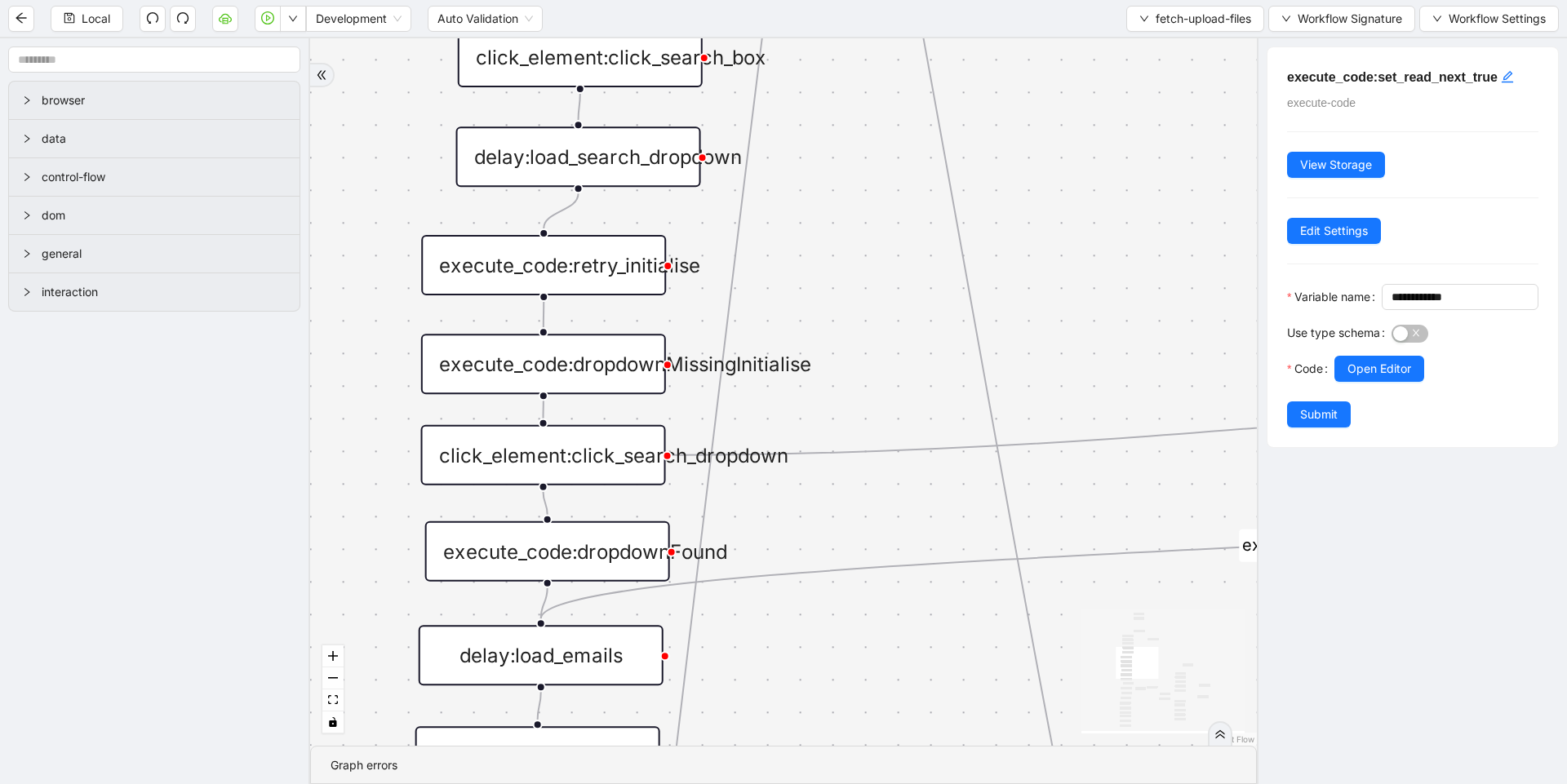
click at [578, 288] on div "execute_code:retry_initialise" at bounding box center [543, 264] width 245 height 61
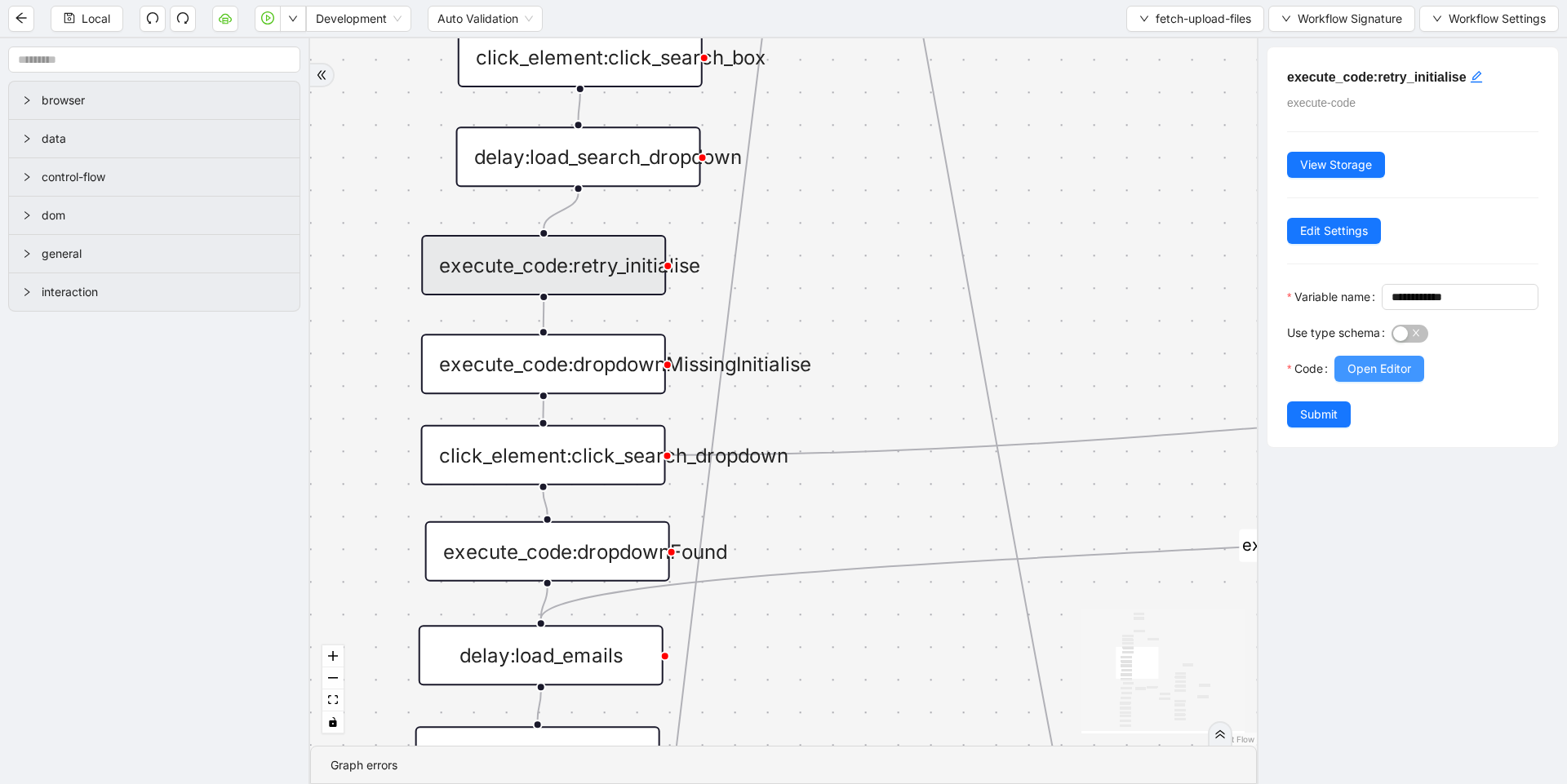
click at [1365, 378] on span "Open Editor" at bounding box center [1379, 369] width 64 height 18
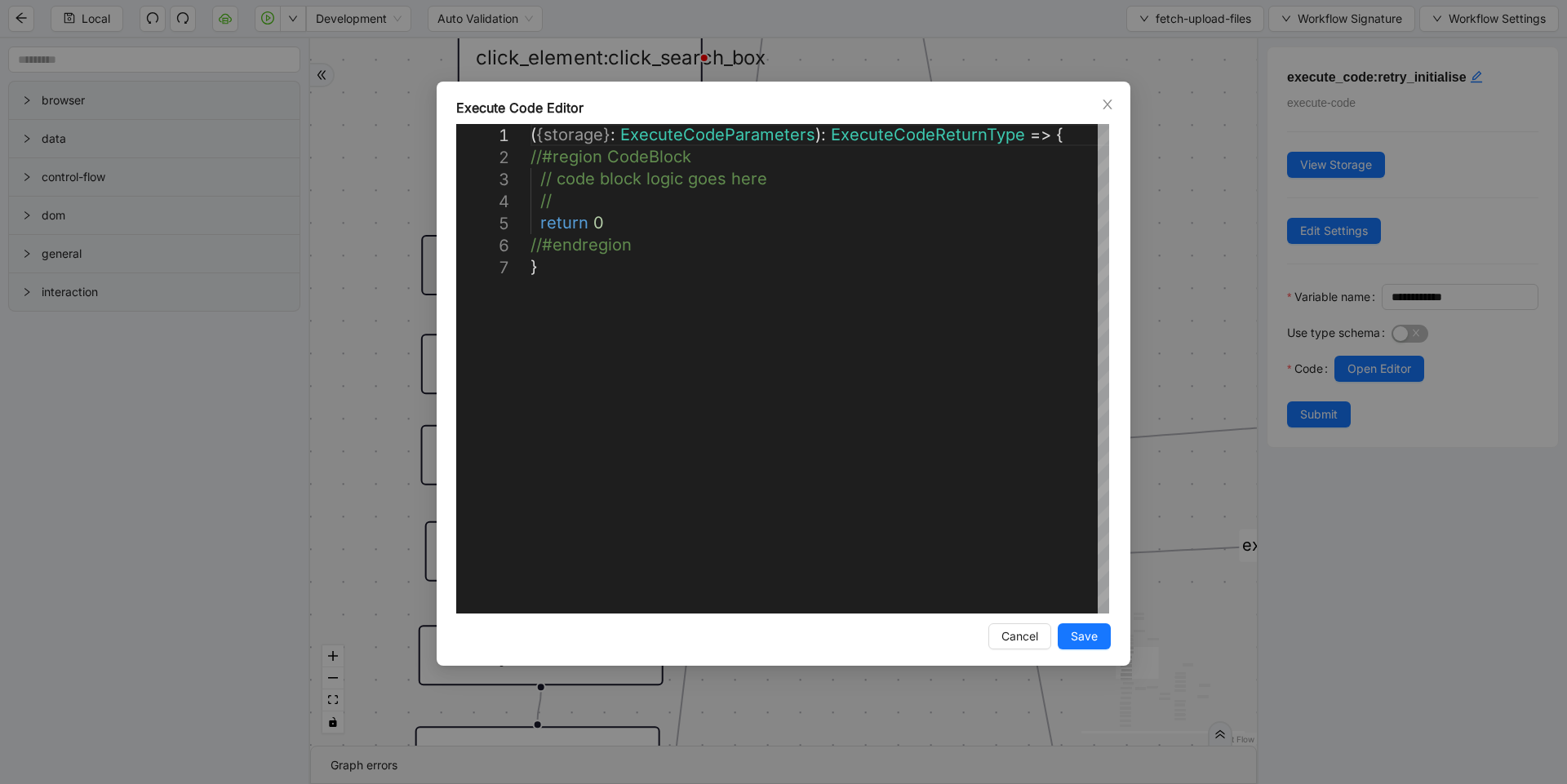
click at [1172, 321] on div "**********" at bounding box center [784, 392] width 1567 height 784
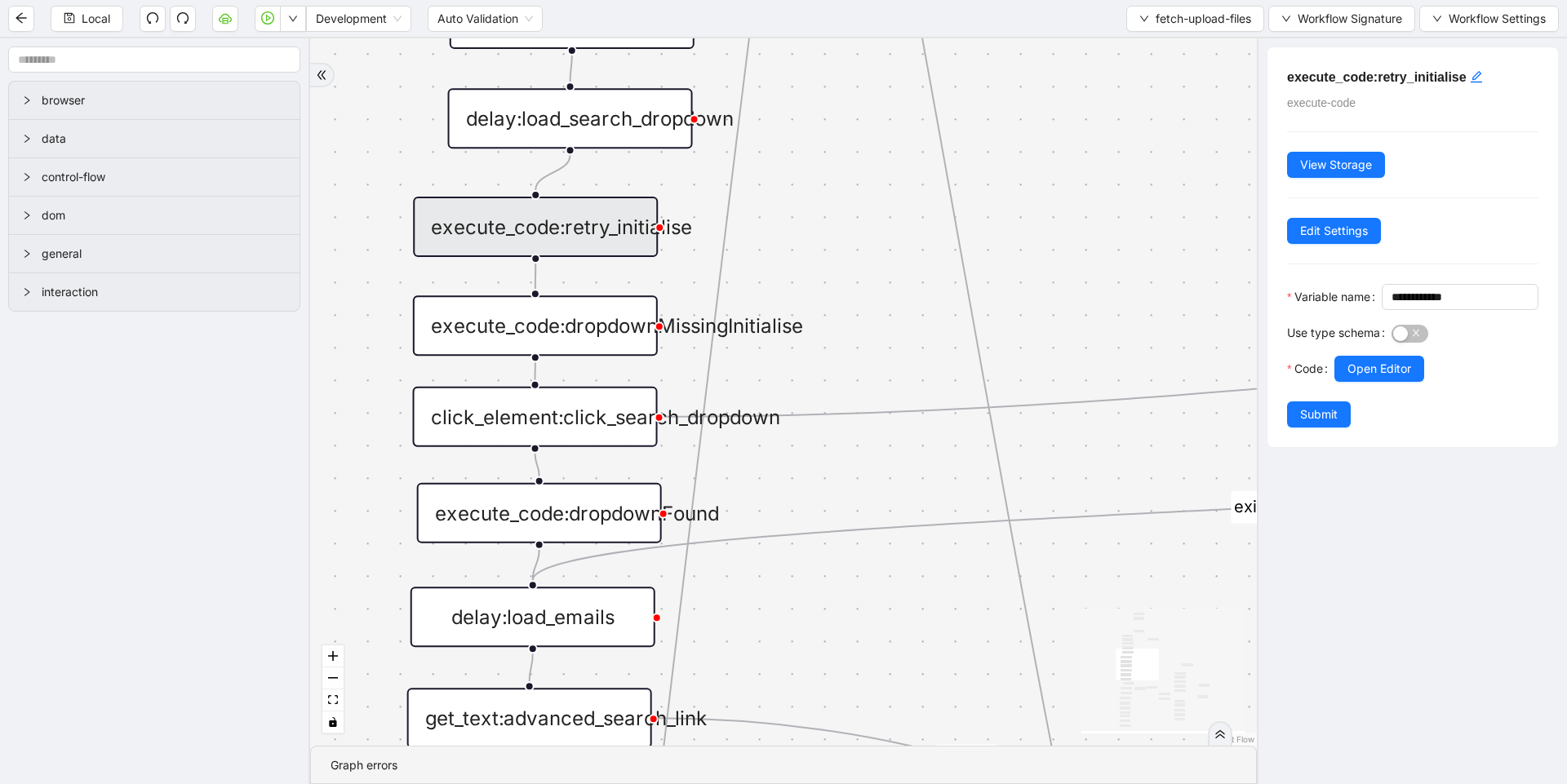
drag, startPoint x: 836, startPoint y: 544, endPoint x: 800, endPoint y: 399, distance: 149.4
click at [800, 399] on div "loopFrom exitFrom loopFrom exitFrom ddFound fallback onError onError onError on…" at bounding box center [783, 392] width 947 height 707
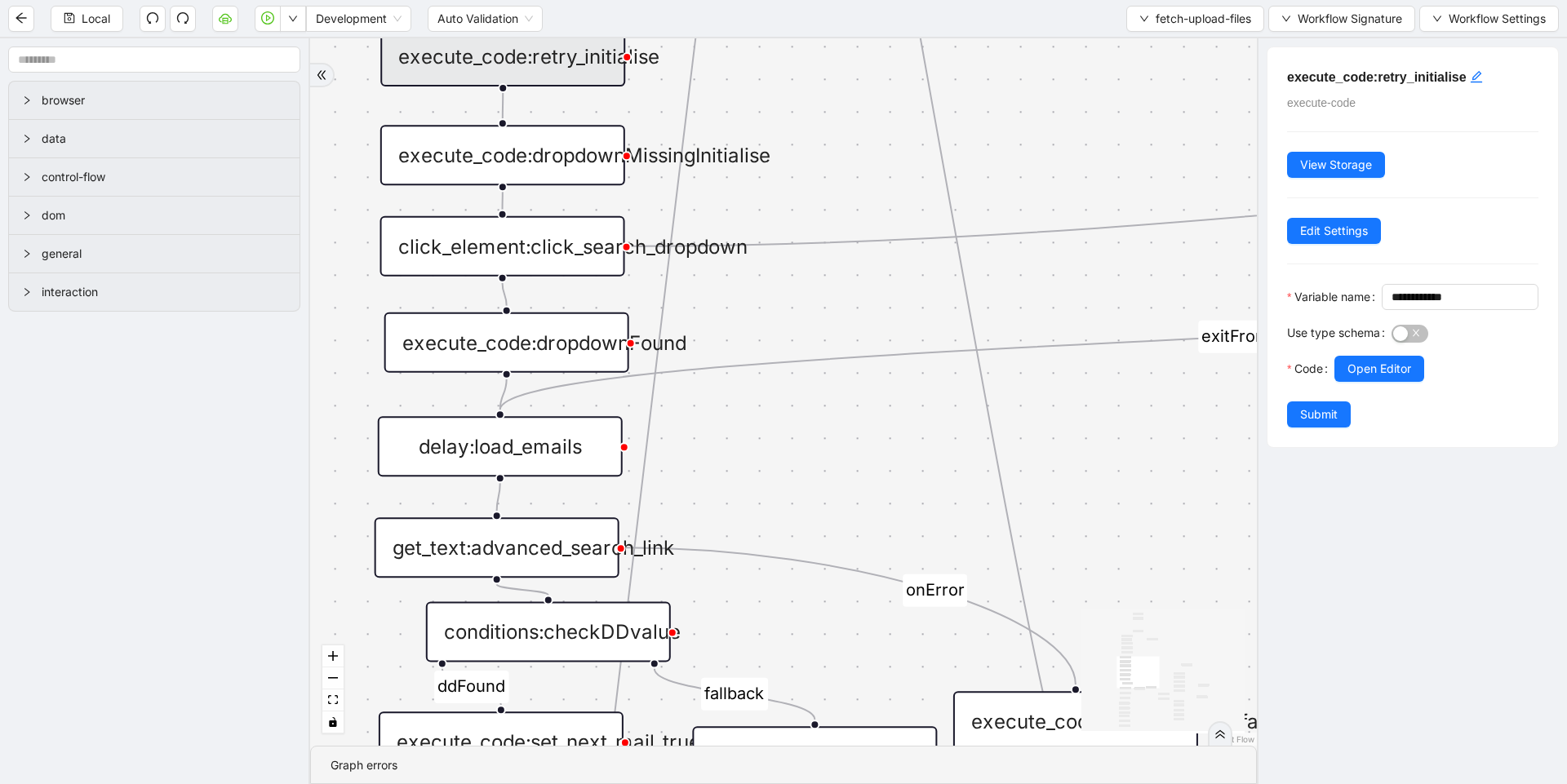
drag, startPoint x: 808, startPoint y: 518, endPoint x: 804, endPoint y: 455, distance: 63.1
click at [804, 455] on div "loopFrom exitFrom loopFrom exitFrom ddFound fallback onError onError onError on…" at bounding box center [783, 392] width 947 height 707
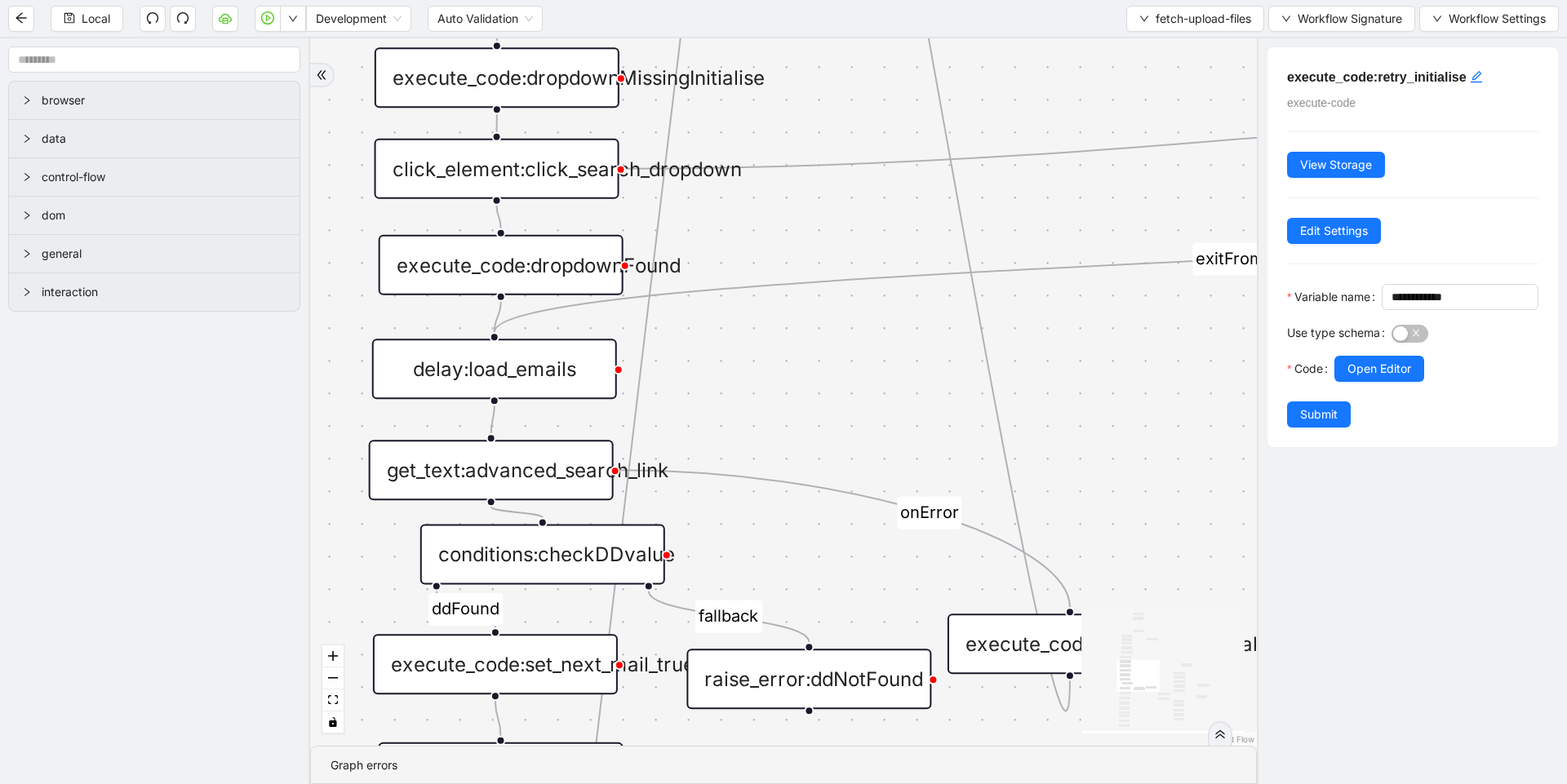
drag, startPoint x: 804, startPoint y: 456, endPoint x: 798, endPoint y: 379, distance: 77.2
click at [798, 379] on div "loopFrom exitFrom loopFrom exitFrom ddFound fallback onError onError onError on…" at bounding box center [783, 392] width 947 height 707
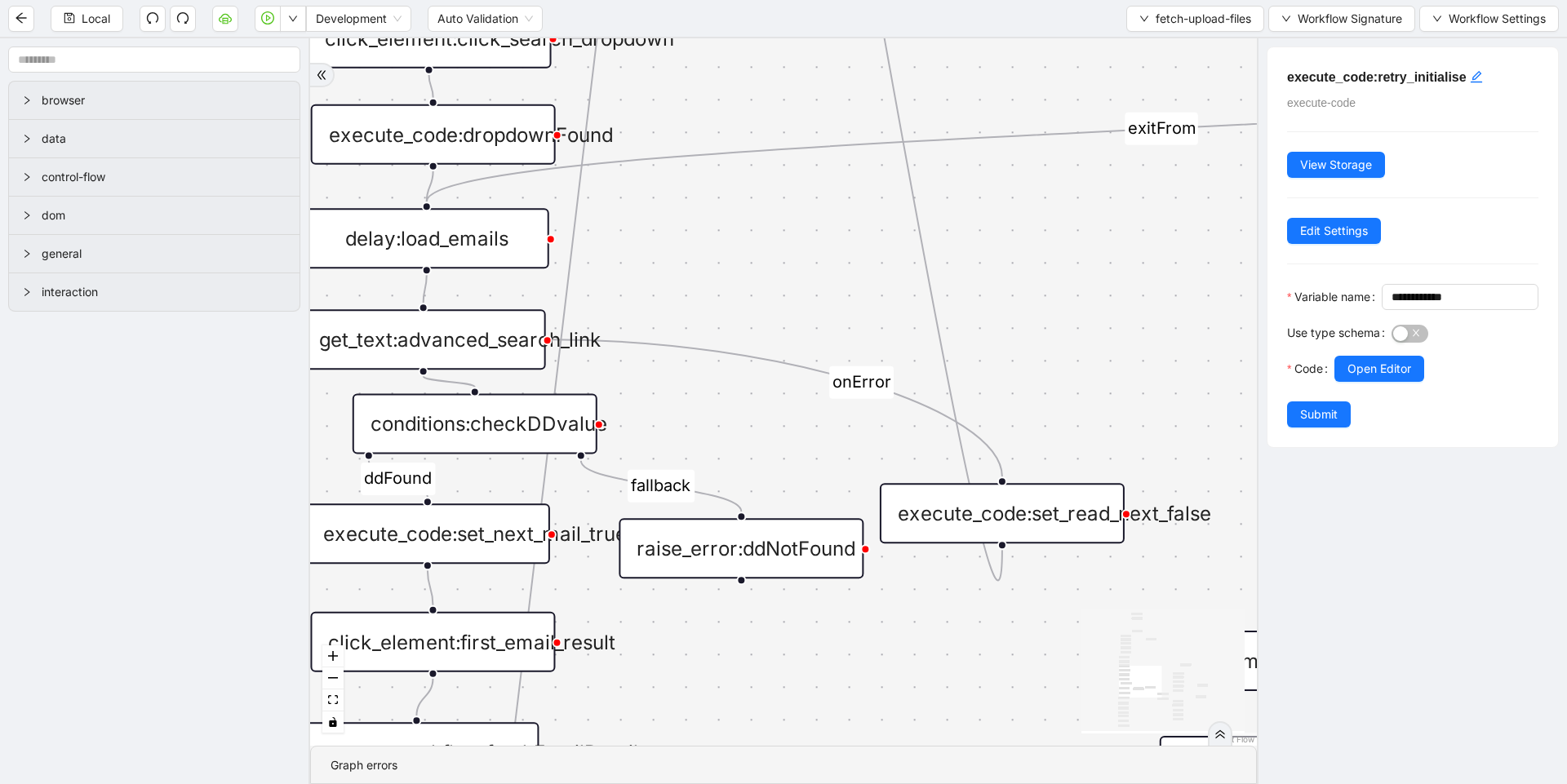
drag, startPoint x: 818, startPoint y: 351, endPoint x: 739, endPoint y: 195, distance: 174.9
click at [739, 195] on div "loopFrom exitFrom loopFrom exitFrom ddFound fallback onError onError onError on…" at bounding box center [783, 392] width 947 height 707
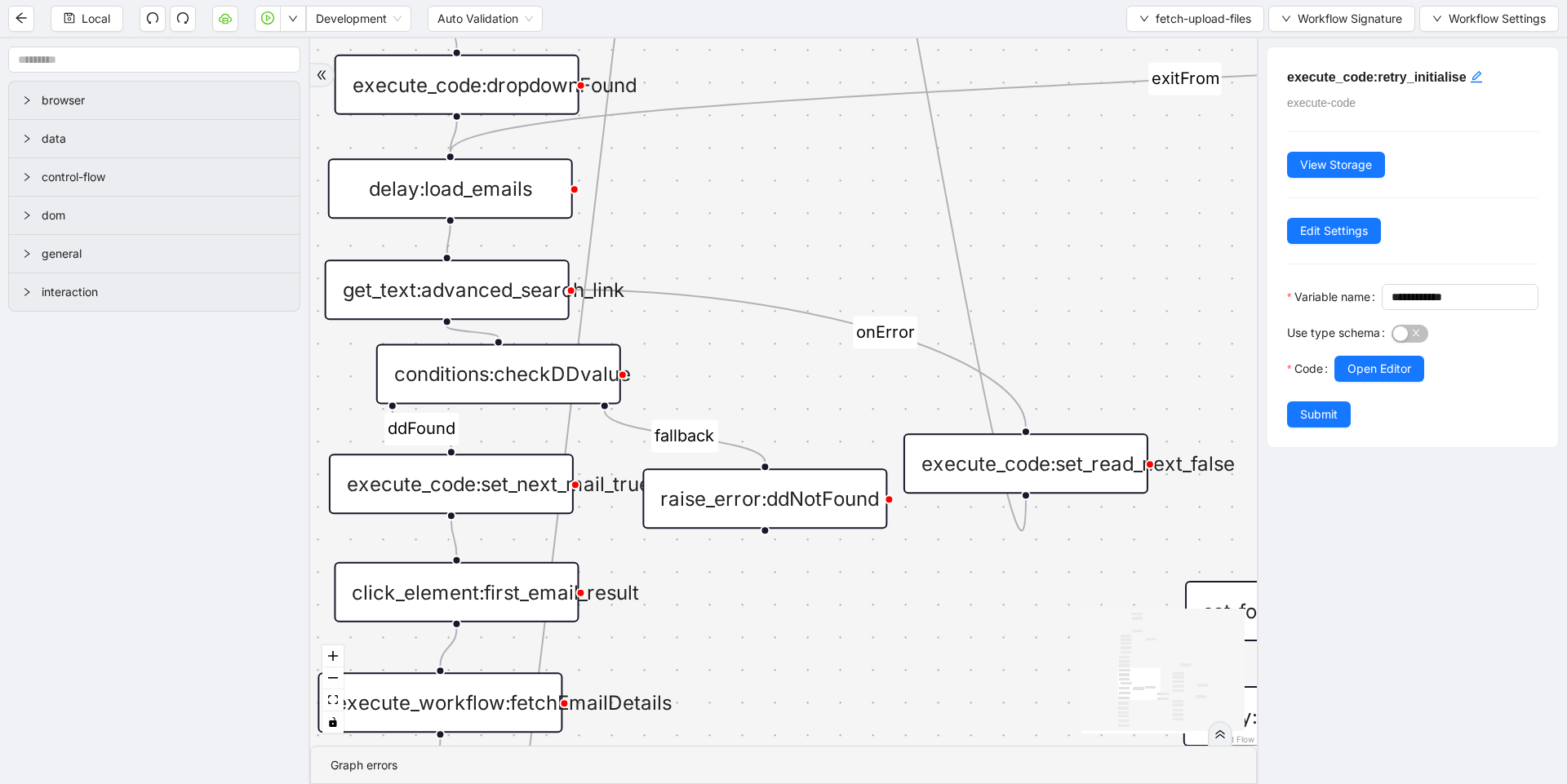
drag, startPoint x: 757, startPoint y: 252, endPoint x: 895, endPoint y: 207, distance: 145.2
click at [895, 206] on div "loopFrom exitFrom loopFrom exitFrom ddFound fallback onError onError onError on…" at bounding box center [783, 392] width 947 height 707
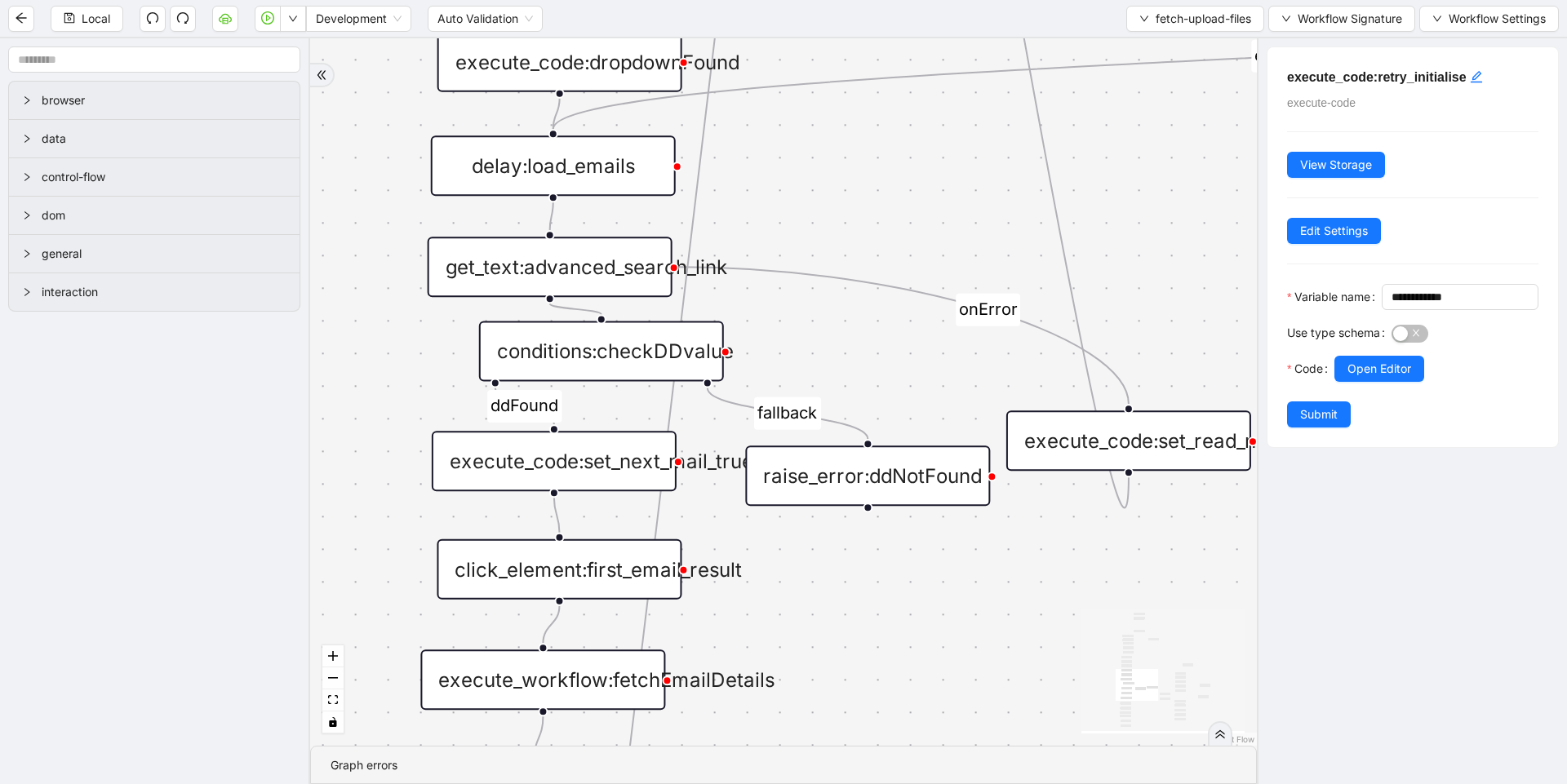
click at [597, 250] on div "get_text:advanced_search_link" at bounding box center [550, 266] width 245 height 61
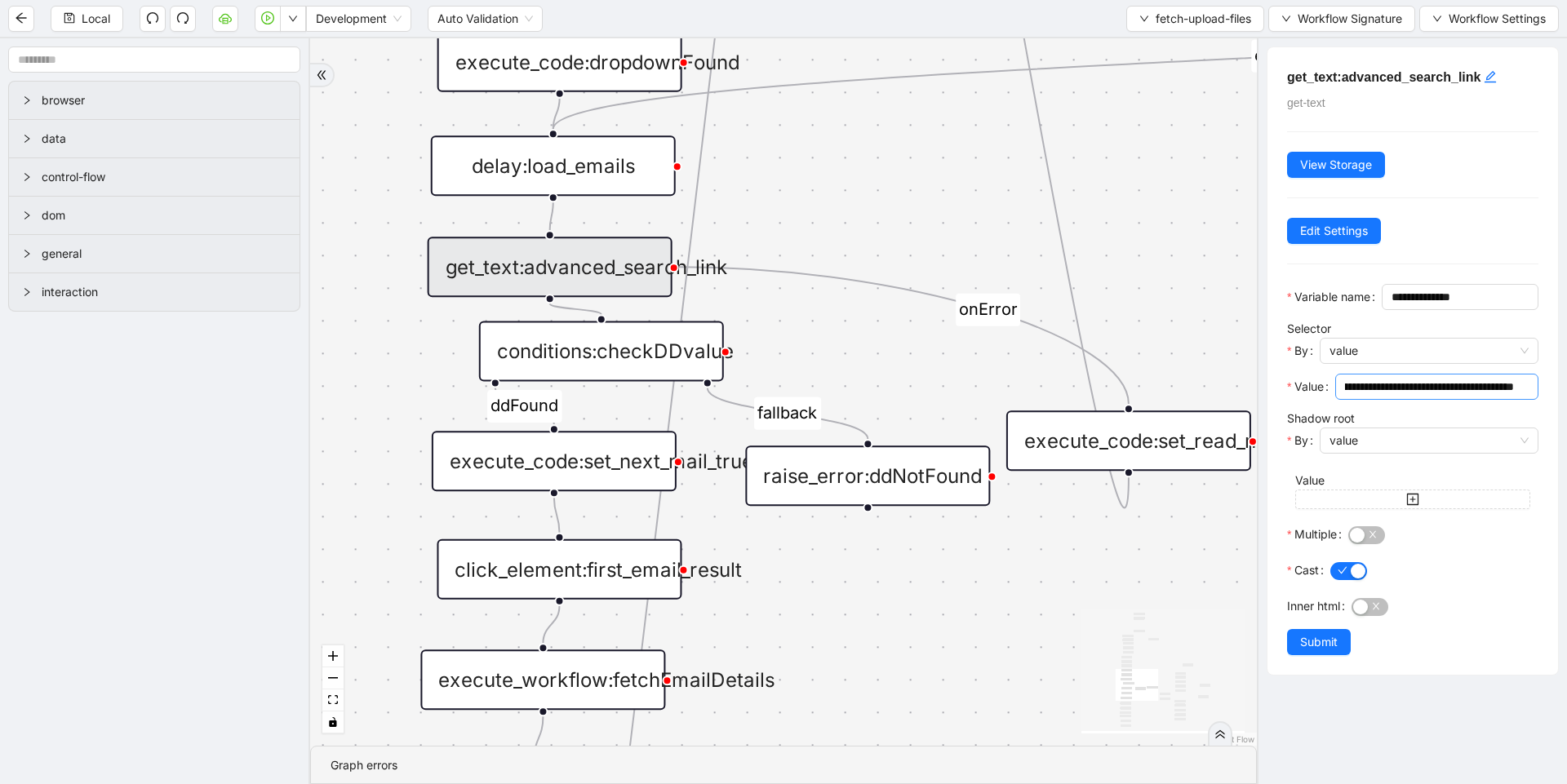
scroll to position [0, 84]
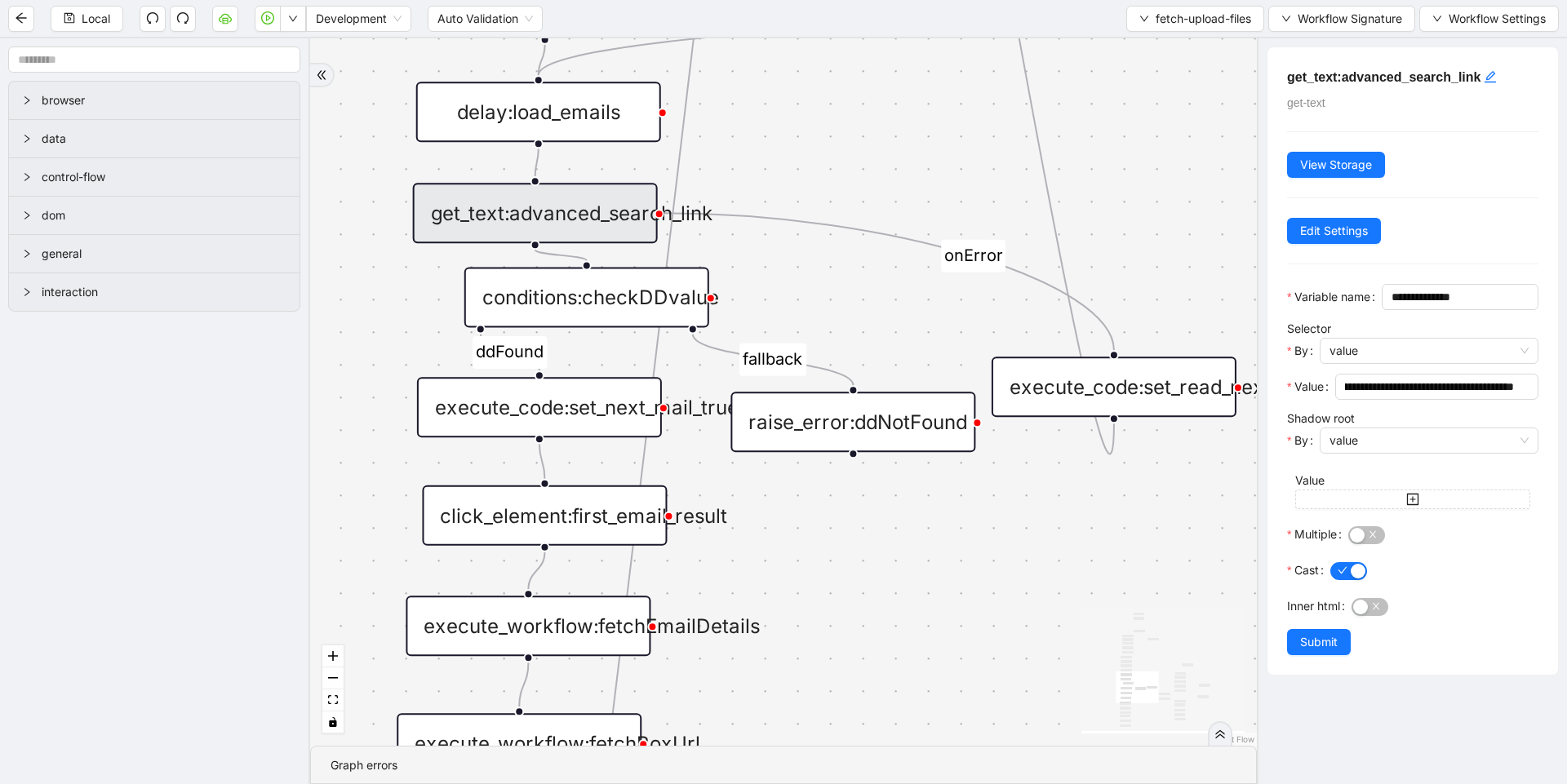
drag, startPoint x: 941, startPoint y: 639, endPoint x: 917, endPoint y: 507, distance: 134.2
click at [917, 507] on div "loopFrom exitFrom loopFrom exitFrom ddFound fallback onError onError onError on…" at bounding box center [783, 392] width 947 height 707
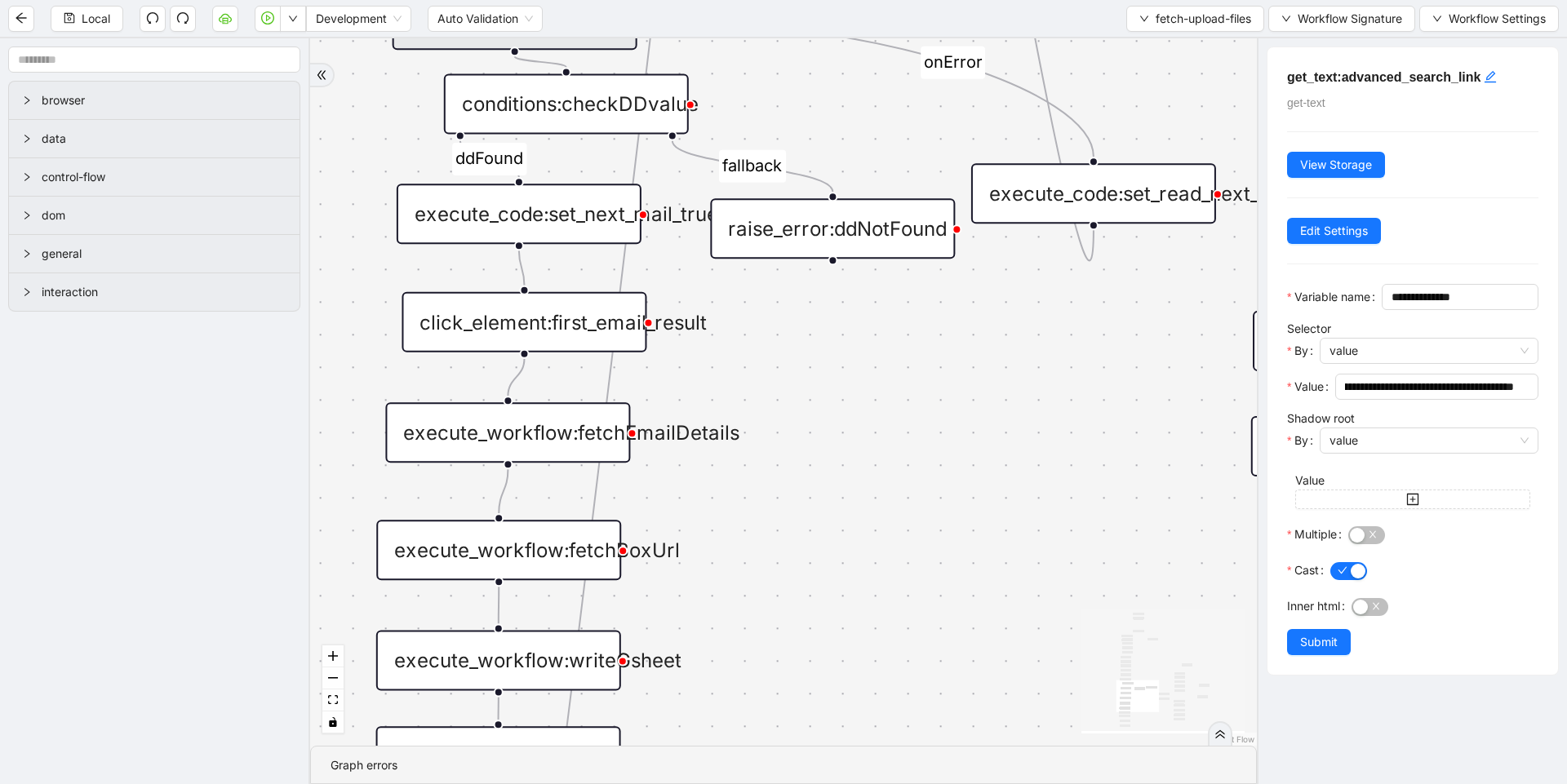
drag, startPoint x: 916, startPoint y: 512, endPoint x: 897, endPoint y: 388, distance: 125.4
click at [902, 380] on div "loopFrom exitFrom loopFrom exitFrom ddFound fallback onError onError onError on…" at bounding box center [783, 392] width 947 height 707
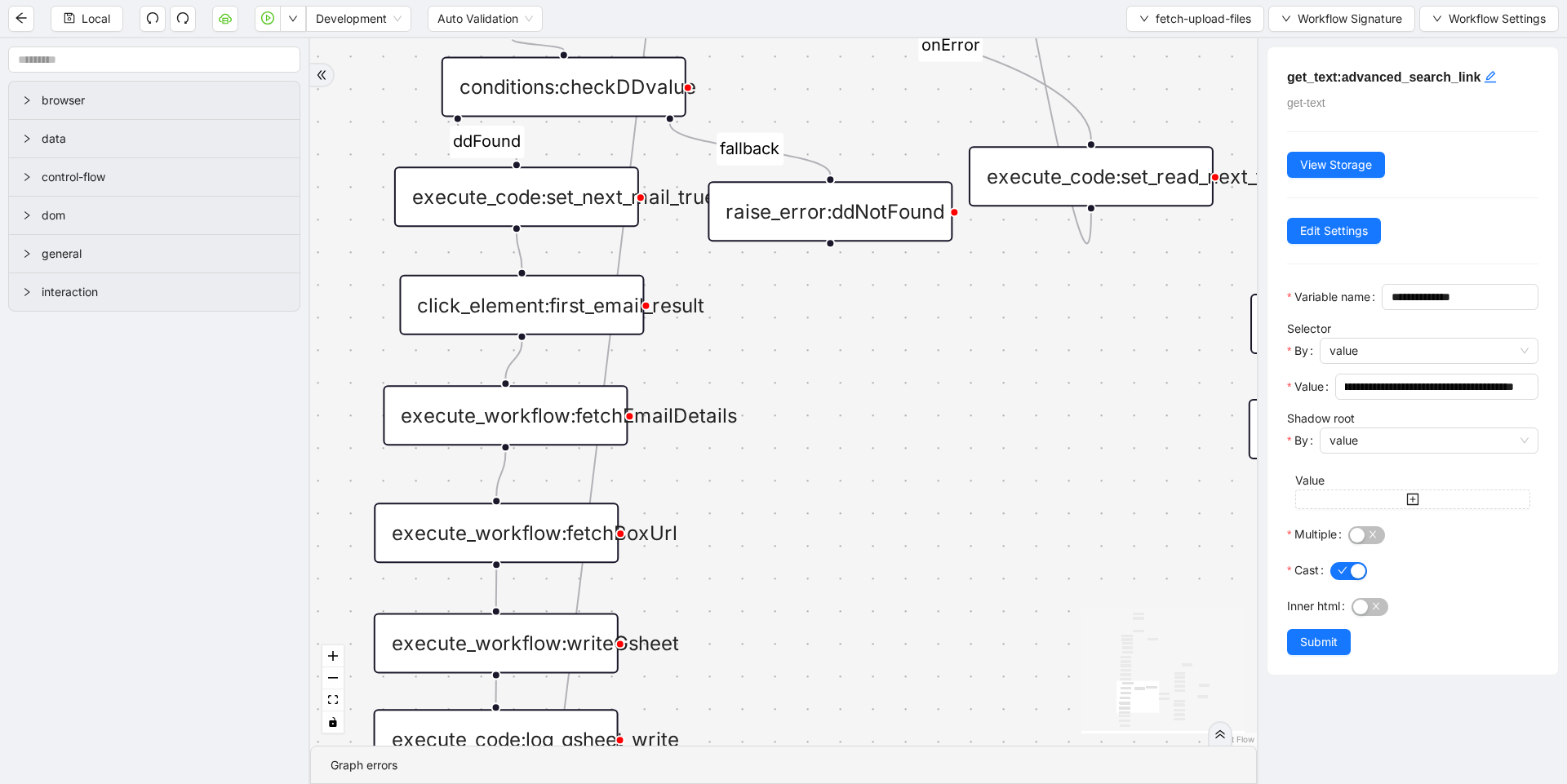
drag, startPoint x: 883, startPoint y: 571, endPoint x: 893, endPoint y: 434, distance: 137.4
click at [892, 443] on div "loopFrom exitFrom loopFrom exitFrom ddFound fallback onError onError onError on…" at bounding box center [783, 392] width 947 height 707
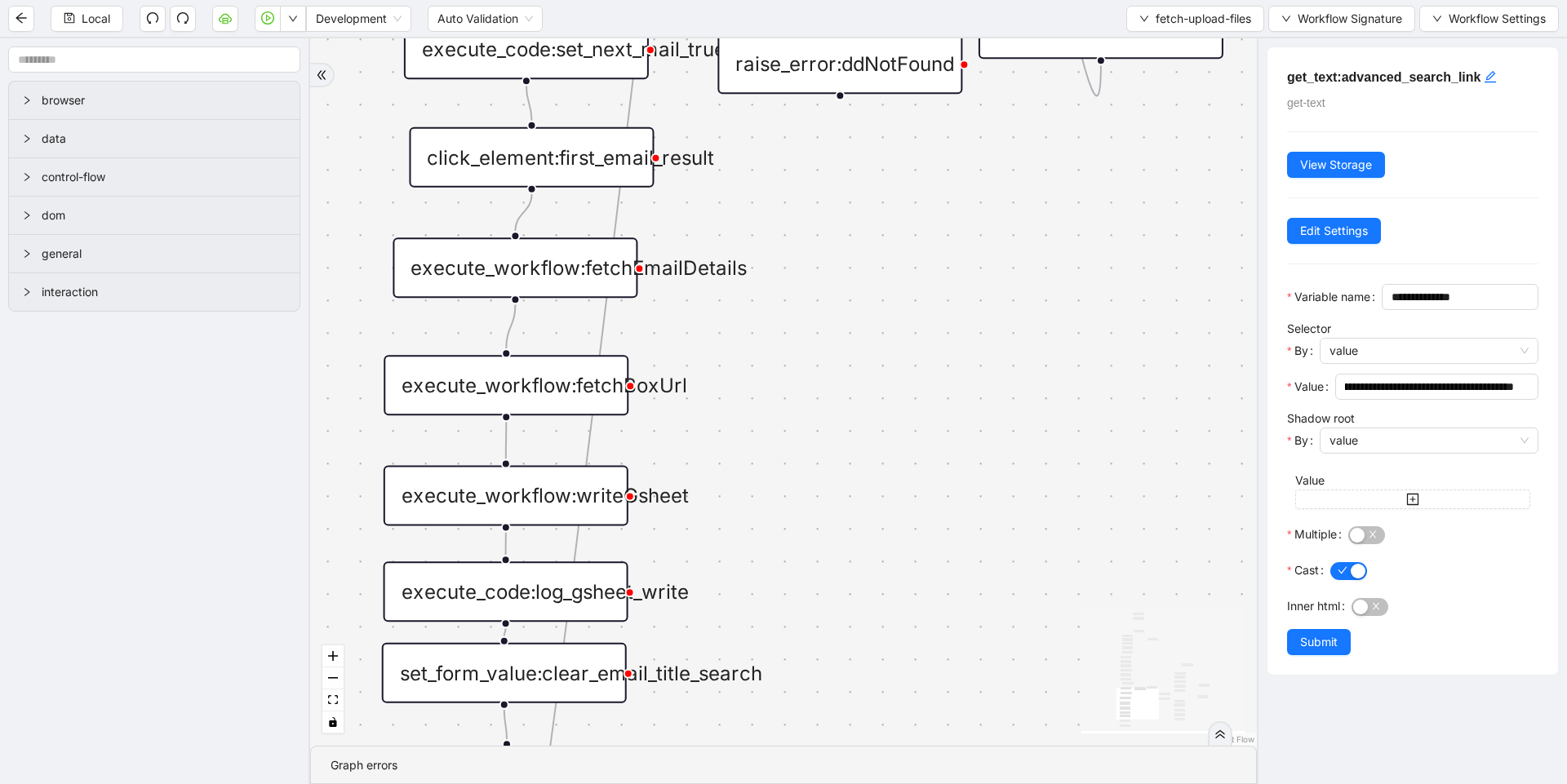
drag, startPoint x: 891, startPoint y: 425, endPoint x: 891, endPoint y: 357, distance: 68.0
click at [891, 357] on div "loopFrom exitFrom loopFrom exitFrom ddFound fallback onError onError onError on…" at bounding box center [783, 392] width 947 height 707
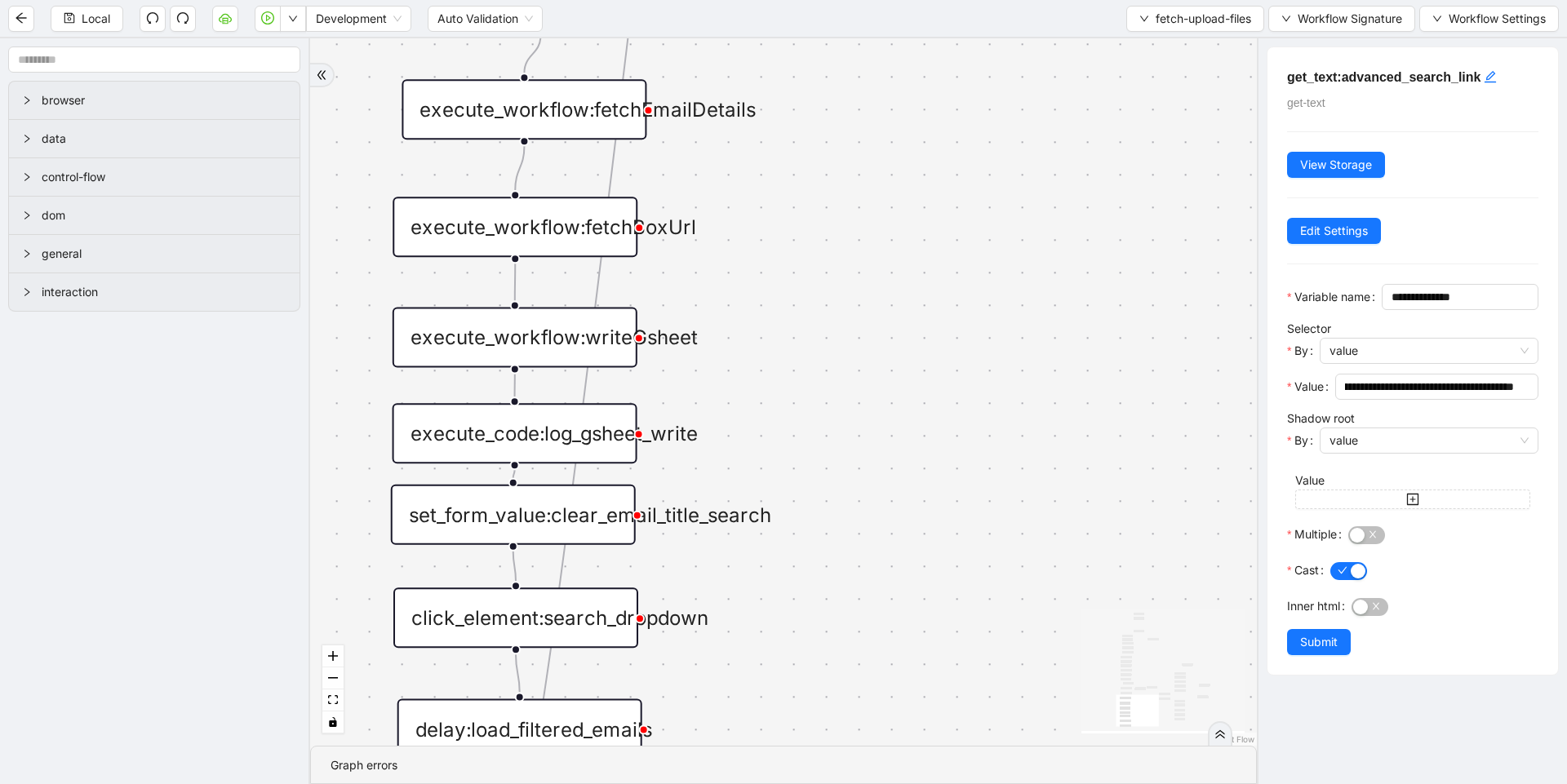
drag, startPoint x: 883, startPoint y: 332, endPoint x: 892, endPoint y: 216, distance: 116.3
click at [892, 216] on div "loopFrom exitFrom loopFrom exitFrom ddFound fallback onError onError onError on…" at bounding box center [783, 392] width 947 height 707
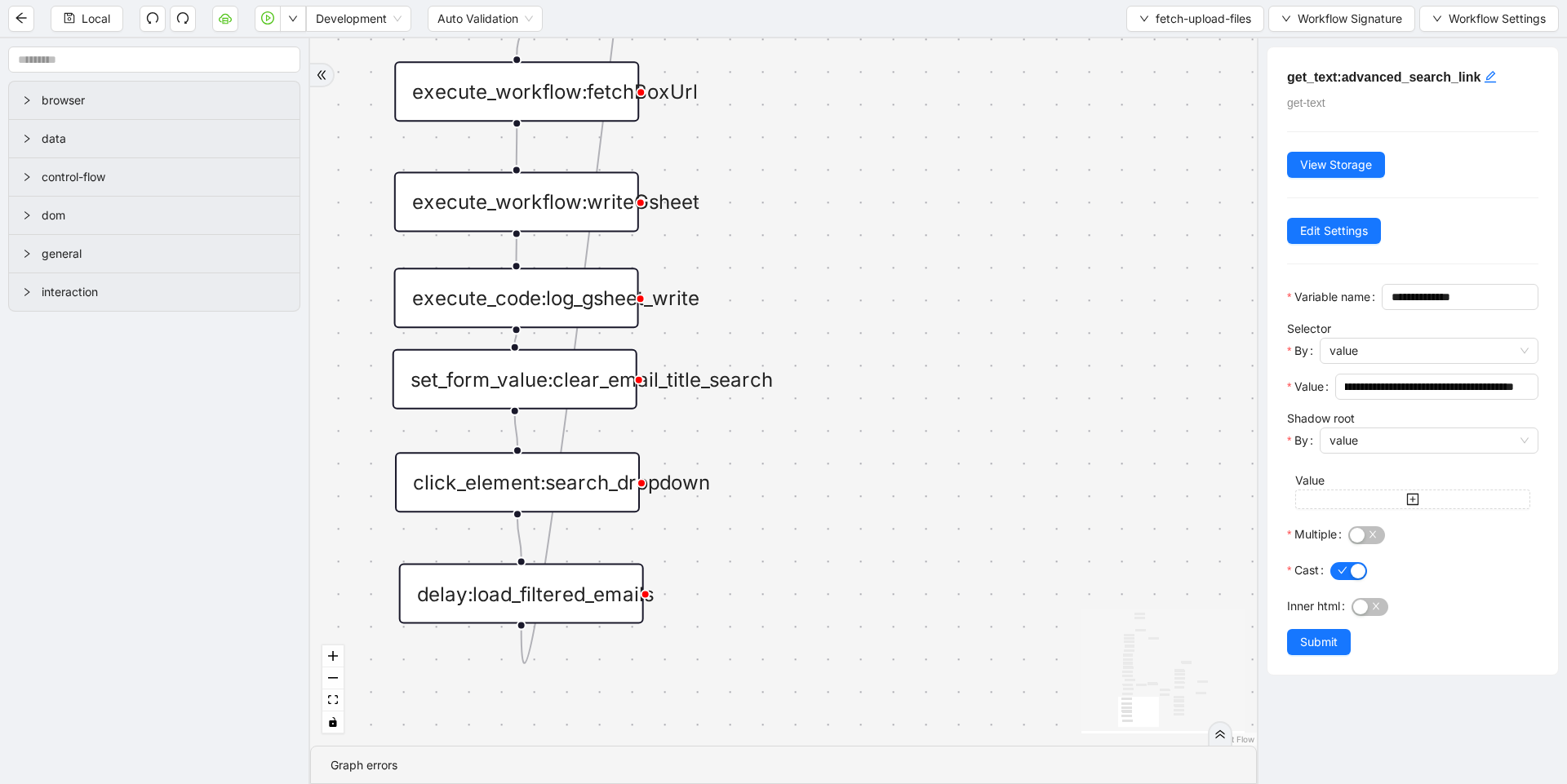
drag, startPoint x: 878, startPoint y: 395, endPoint x: 880, endPoint y: 266, distance: 129.0
click at [880, 266] on div "loopFrom exitFrom loopFrom exitFrom ddFound fallback onError onError onError on…" at bounding box center [783, 392] width 947 height 707
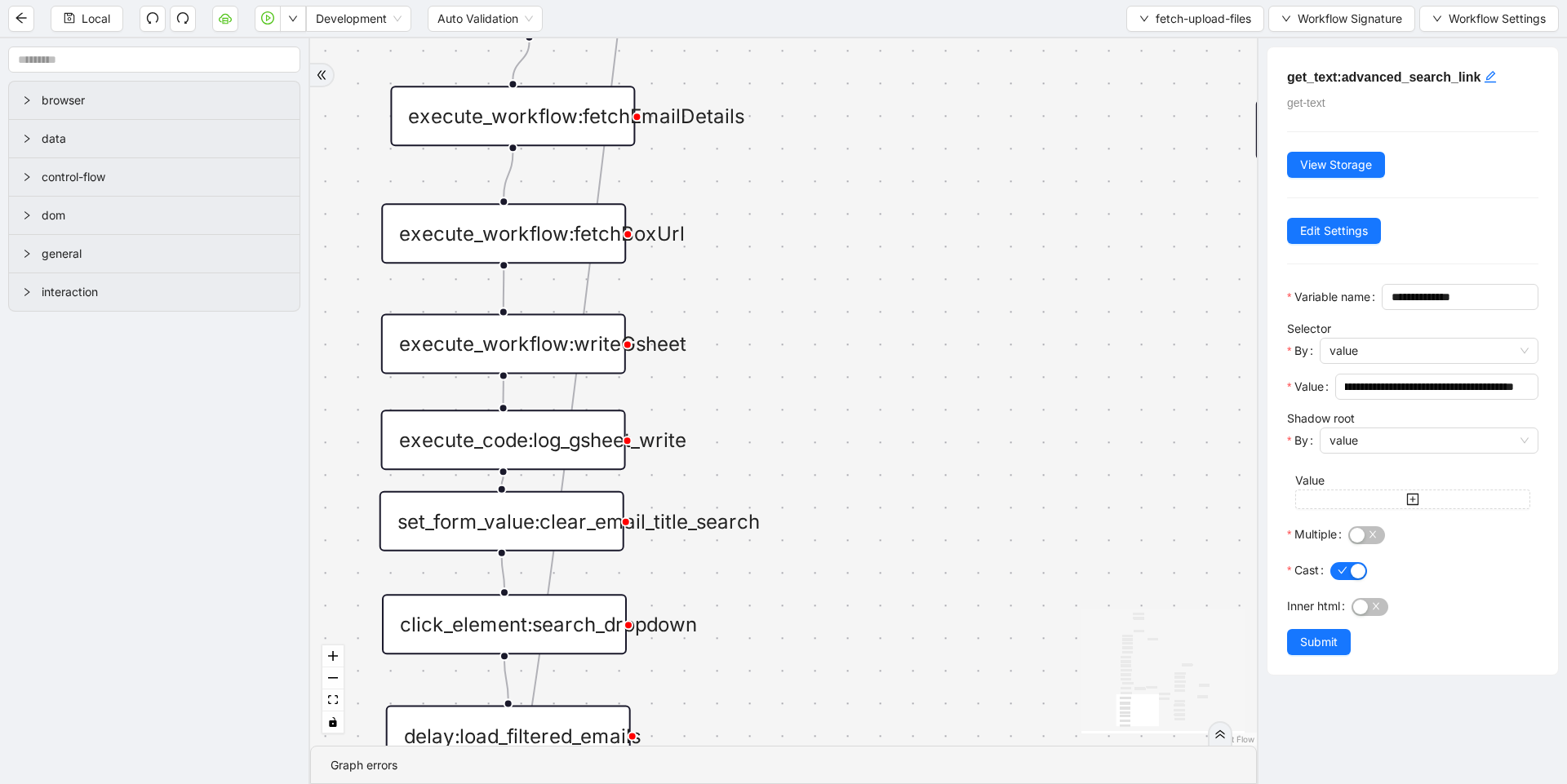
drag, startPoint x: 880, startPoint y: 266, endPoint x: 868, endPoint y: 441, distance: 175.4
click at [871, 433] on div "loopFrom exitFrom loopFrom exitFrom ddFound fallback onError onError onError on…" at bounding box center [783, 392] width 947 height 707
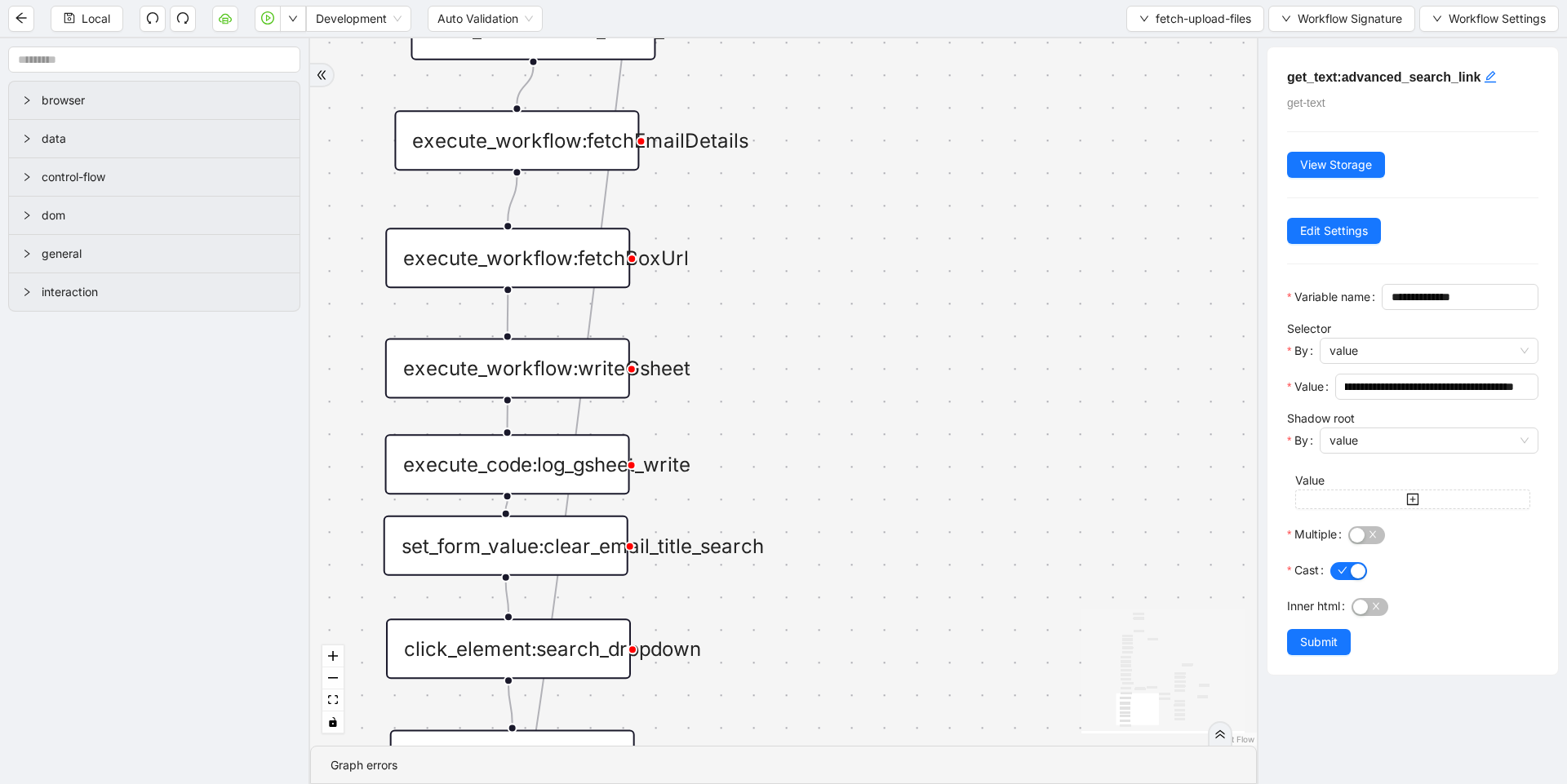
drag, startPoint x: 868, startPoint y: 441, endPoint x: 866, endPoint y: 492, distance: 51.0
click at [865, 456] on div "loopFrom exitFrom loopFrom exitFrom ddFound fallback onError onError onError on…" at bounding box center [783, 392] width 947 height 707
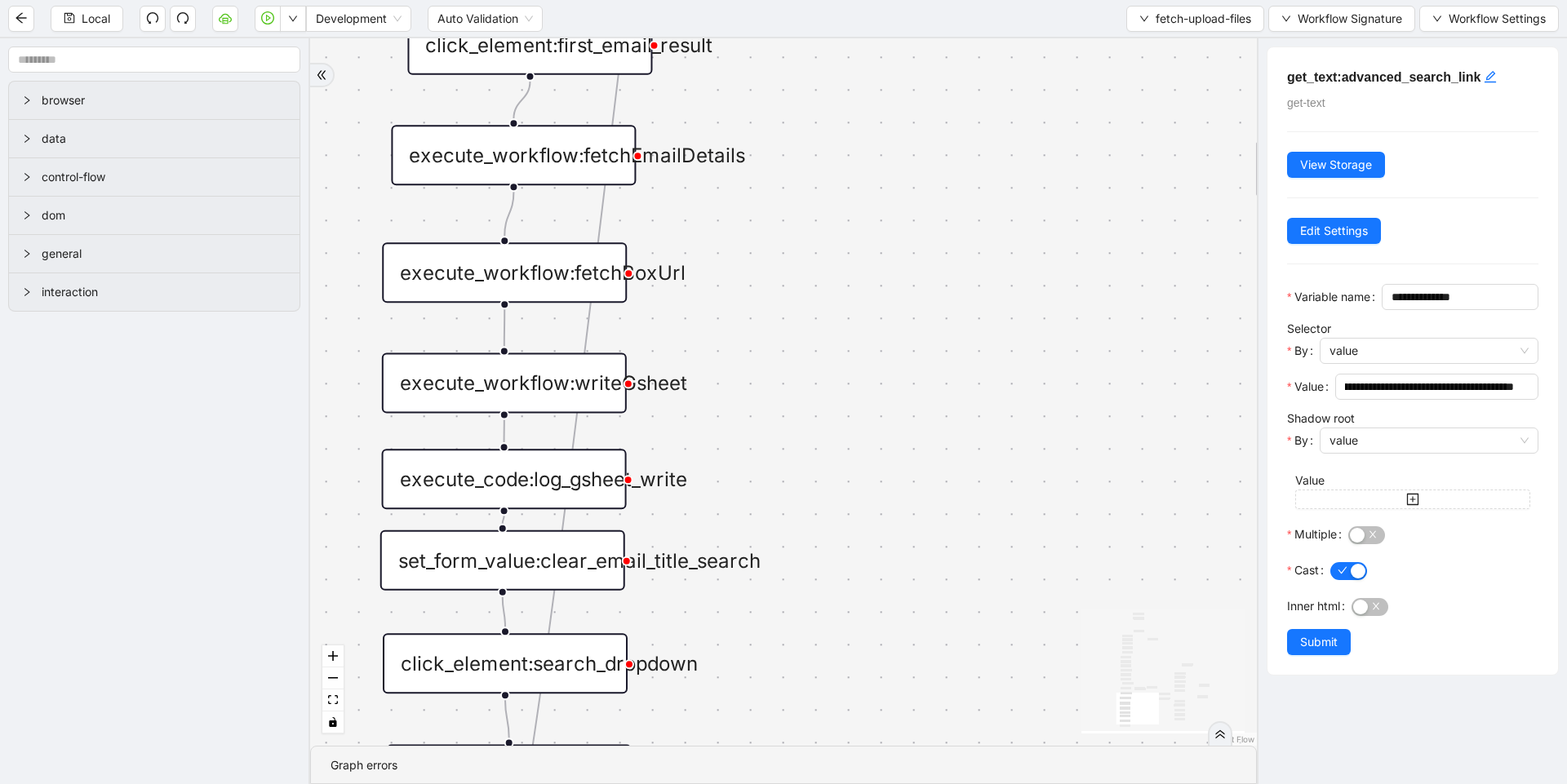
click at [871, 526] on div "loopFrom exitFrom loopFrom exitFrom ddFound fallback onError onError onError on…" at bounding box center [783, 392] width 947 height 707
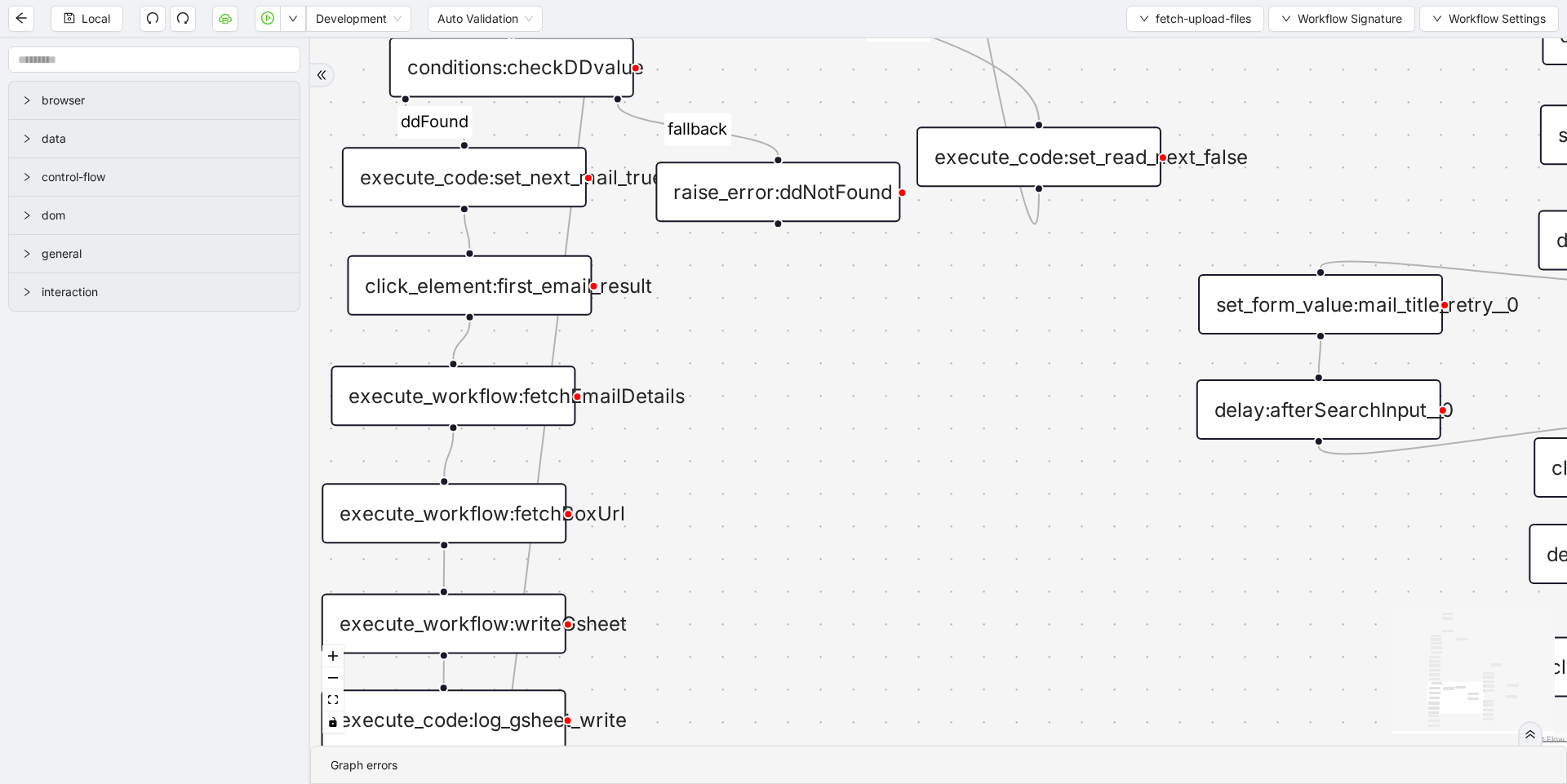
drag, startPoint x: 852, startPoint y: 384, endPoint x: 791, endPoint y: 624, distance: 247.6
click at [791, 624] on div "loopFrom exitFrom loopFrom exitFrom ddFound fallback onError onError onError on…" at bounding box center [938, 392] width 1256 height 707
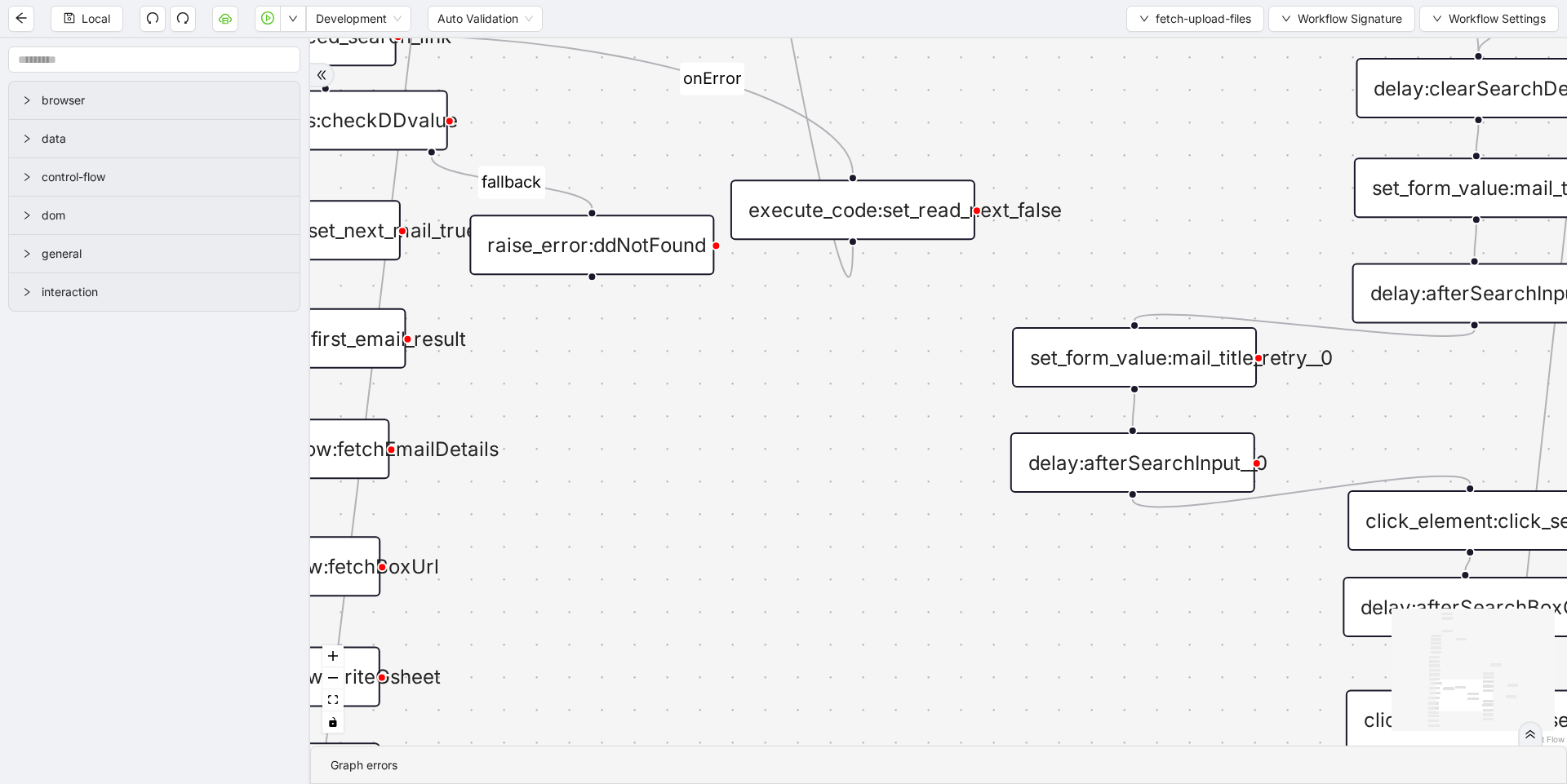
drag, startPoint x: 791, startPoint y: 624, endPoint x: 600, endPoint y: 679, distance: 198.8
click at [600, 679] on div "loopFrom exitFrom loopFrom exitFrom ddFound fallback onError onError onError on…" at bounding box center [938, 392] width 1256 height 707
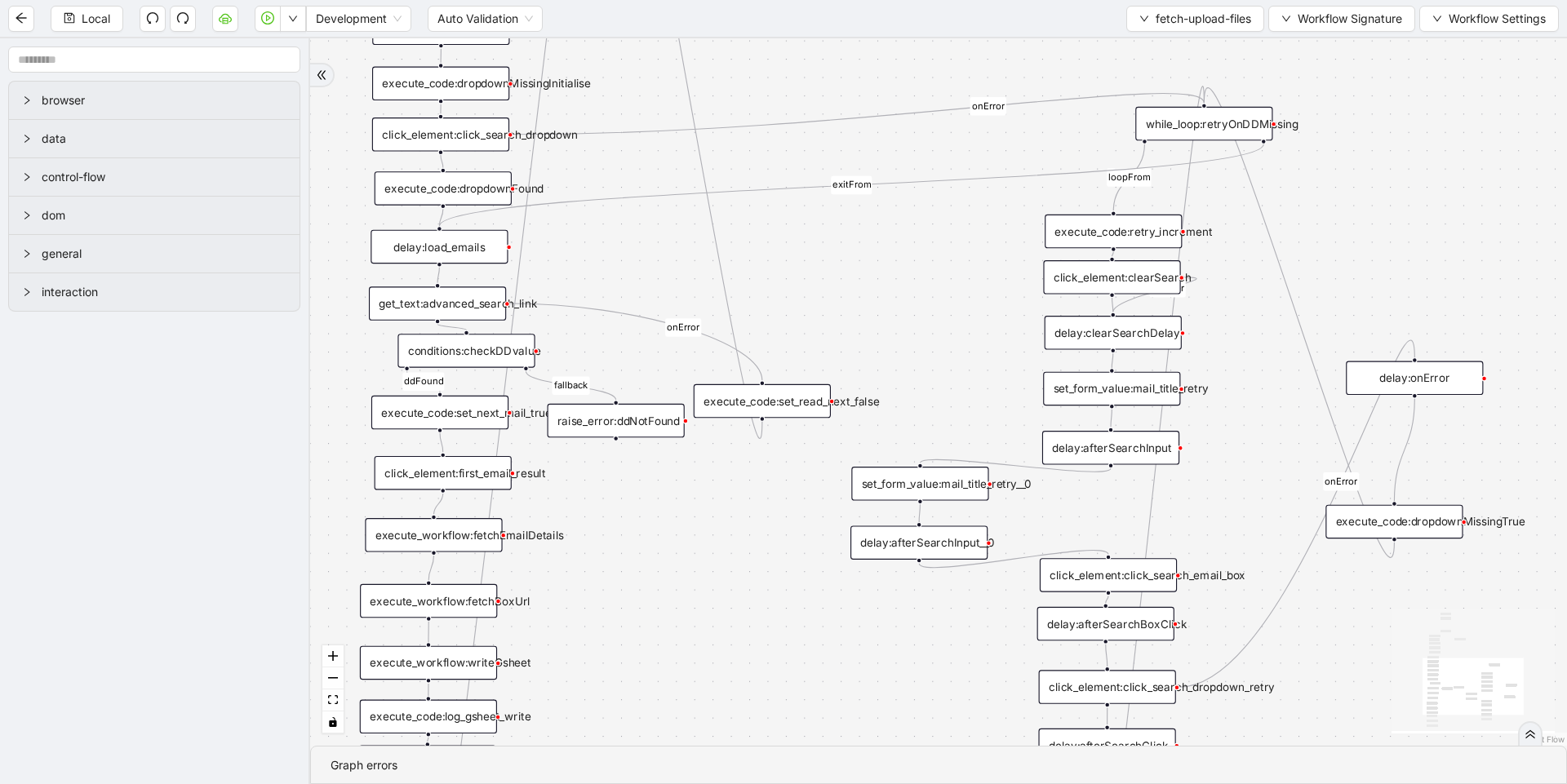
click at [460, 419] on div "execute_code:set_next_mail_true" at bounding box center [440, 413] width 137 height 34
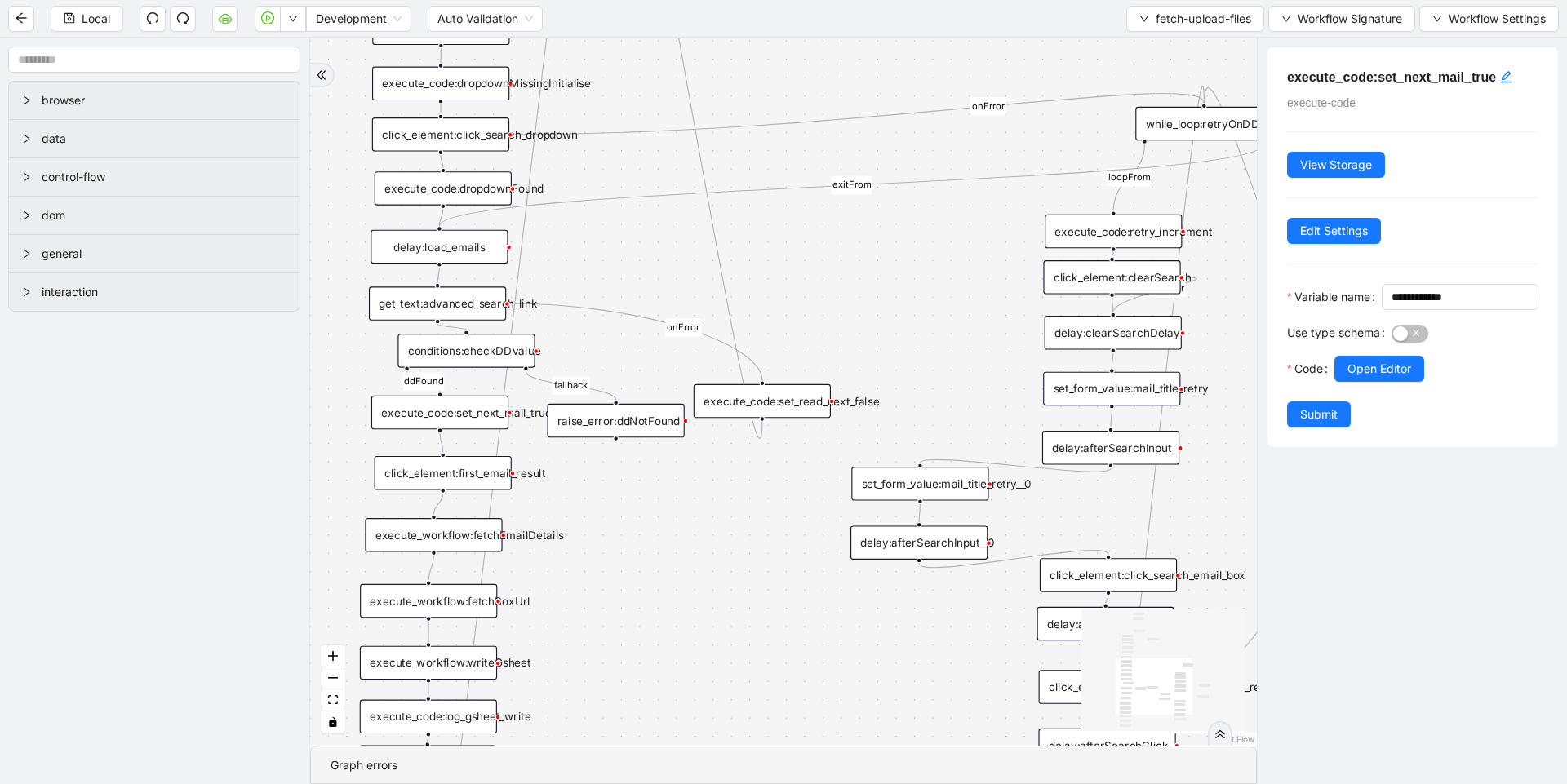
click at [465, 474] on div "click_element:first_email_result" at bounding box center [443, 473] width 137 height 34
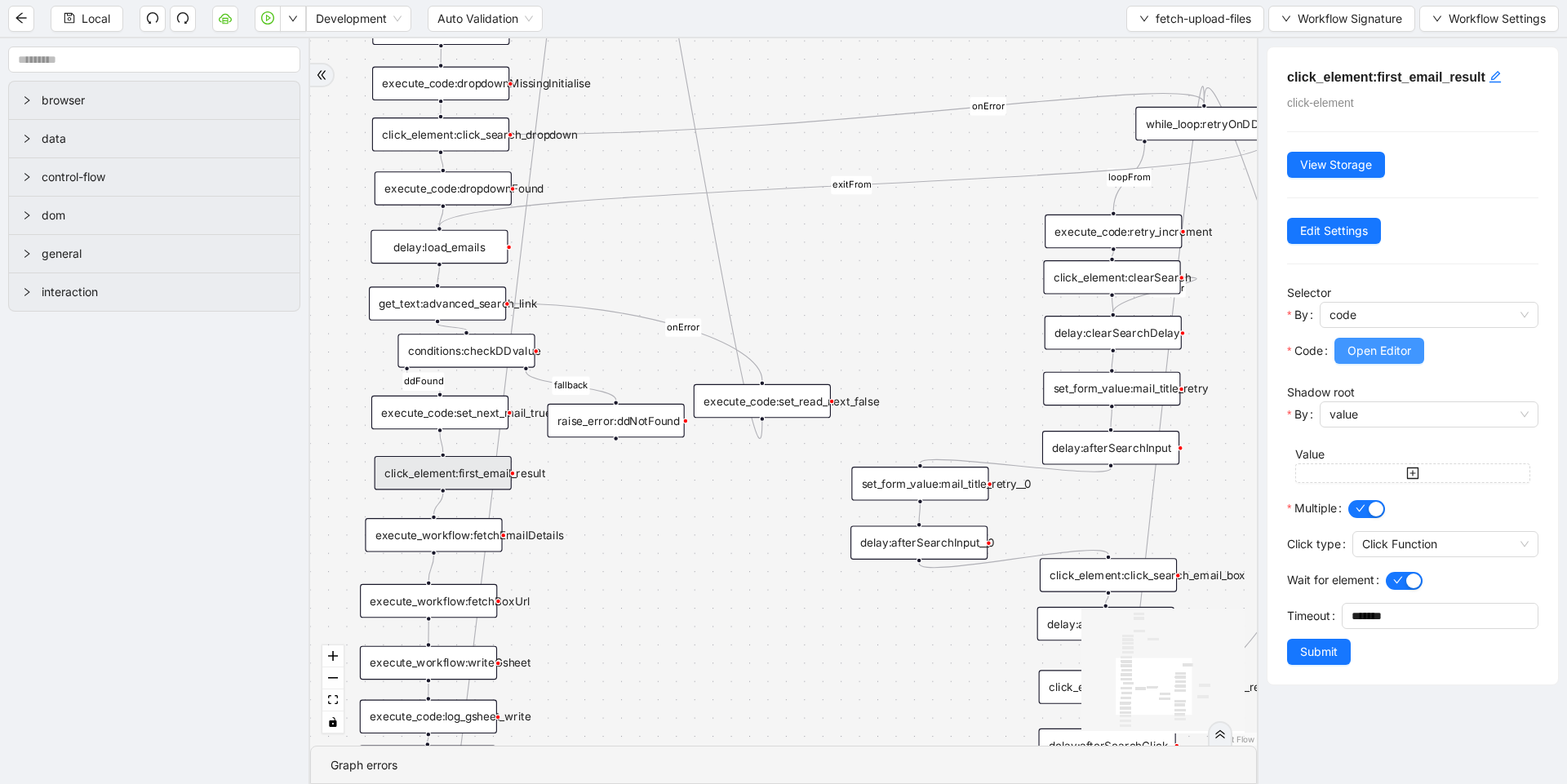
click at [1359, 352] on span "Open Editor" at bounding box center [1379, 351] width 64 height 18
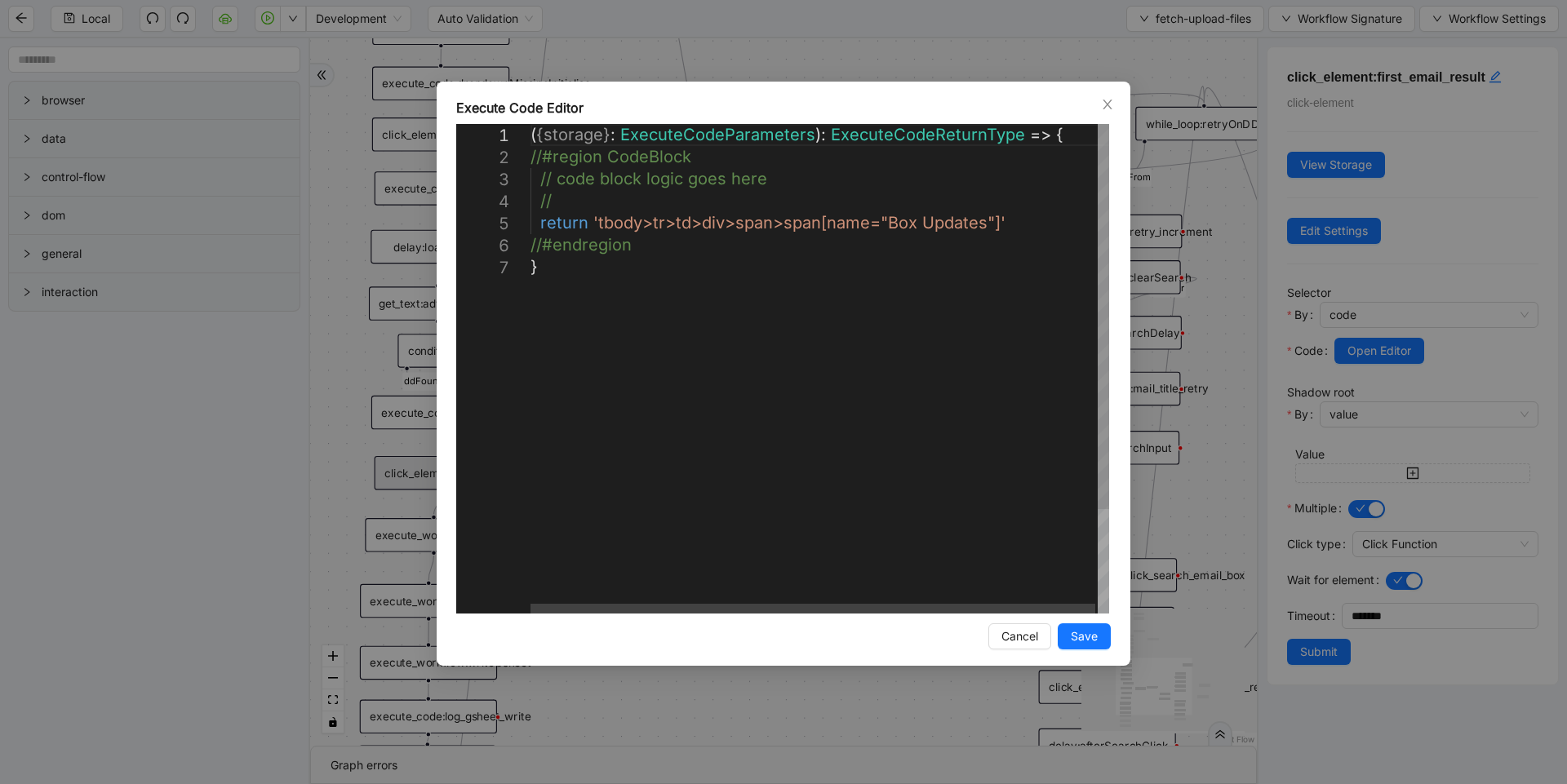
scroll to position [0, 9]
drag, startPoint x: 999, startPoint y: 222, endPoint x: 778, endPoint y: 224, distance: 221.0
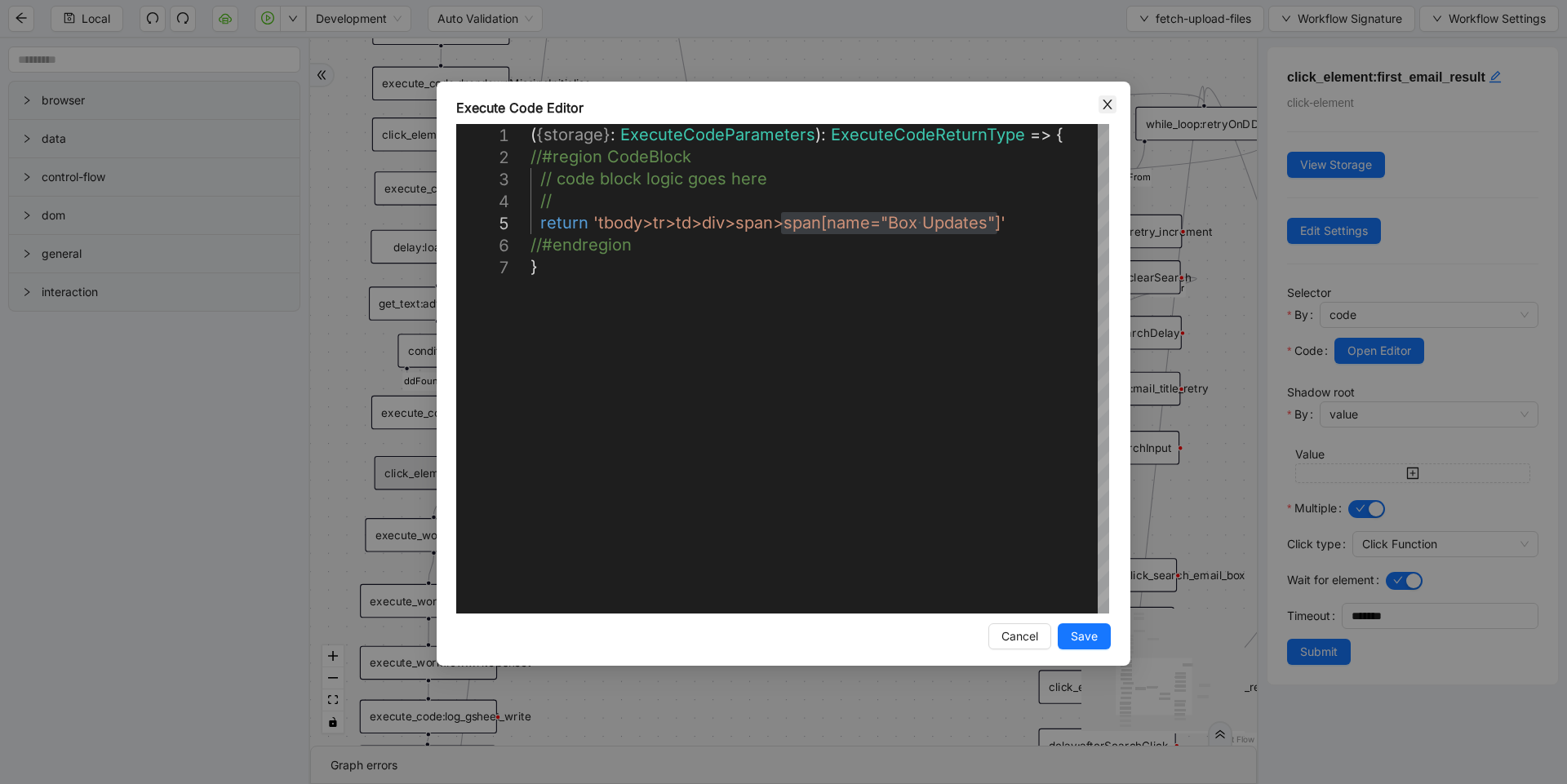
click at [1114, 104] on span "Close" at bounding box center [1107, 104] width 18 height 18
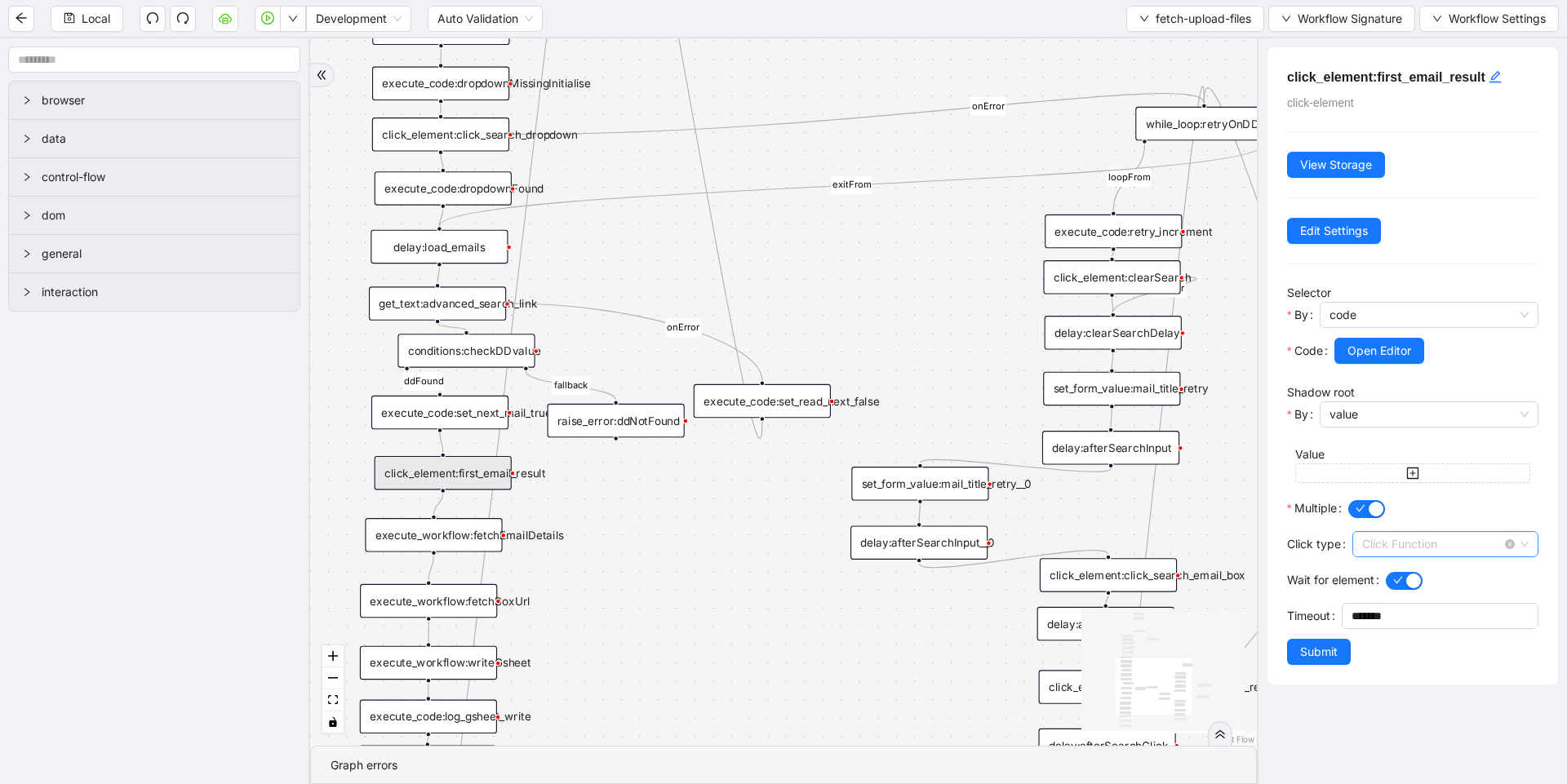
click at [1424, 540] on span "Click Function" at bounding box center [1445, 543] width 166 height 25
click at [1372, 358] on span "Open Editor" at bounding box center [1379, 351] width 64 height 18
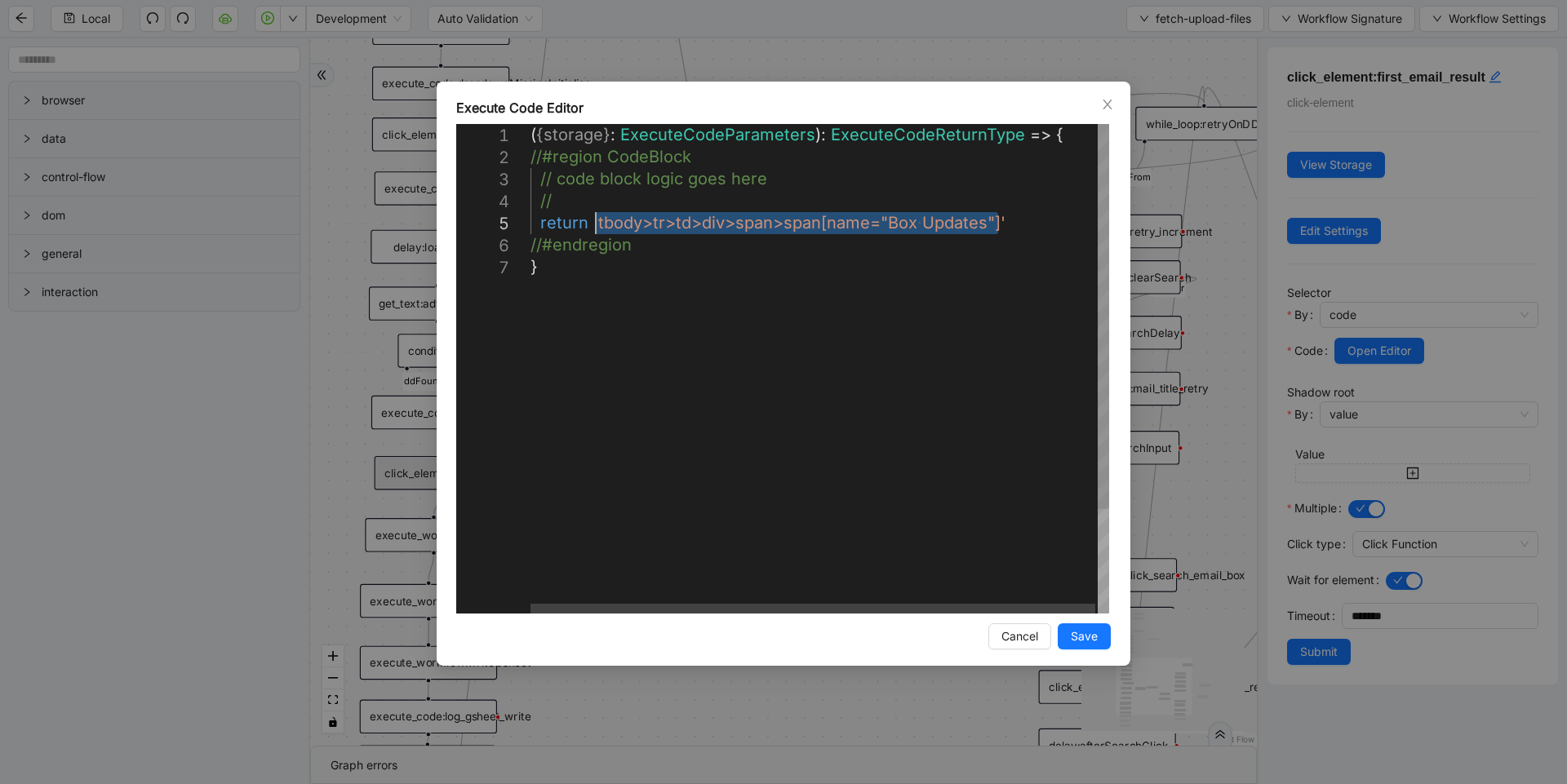
drag, startPoint x: 996, startPoint y: 224, endPoint x: 596, endPoint y: 229, distance: 400.0
